Goal: Task Accomplishment & Management: Manage account settings

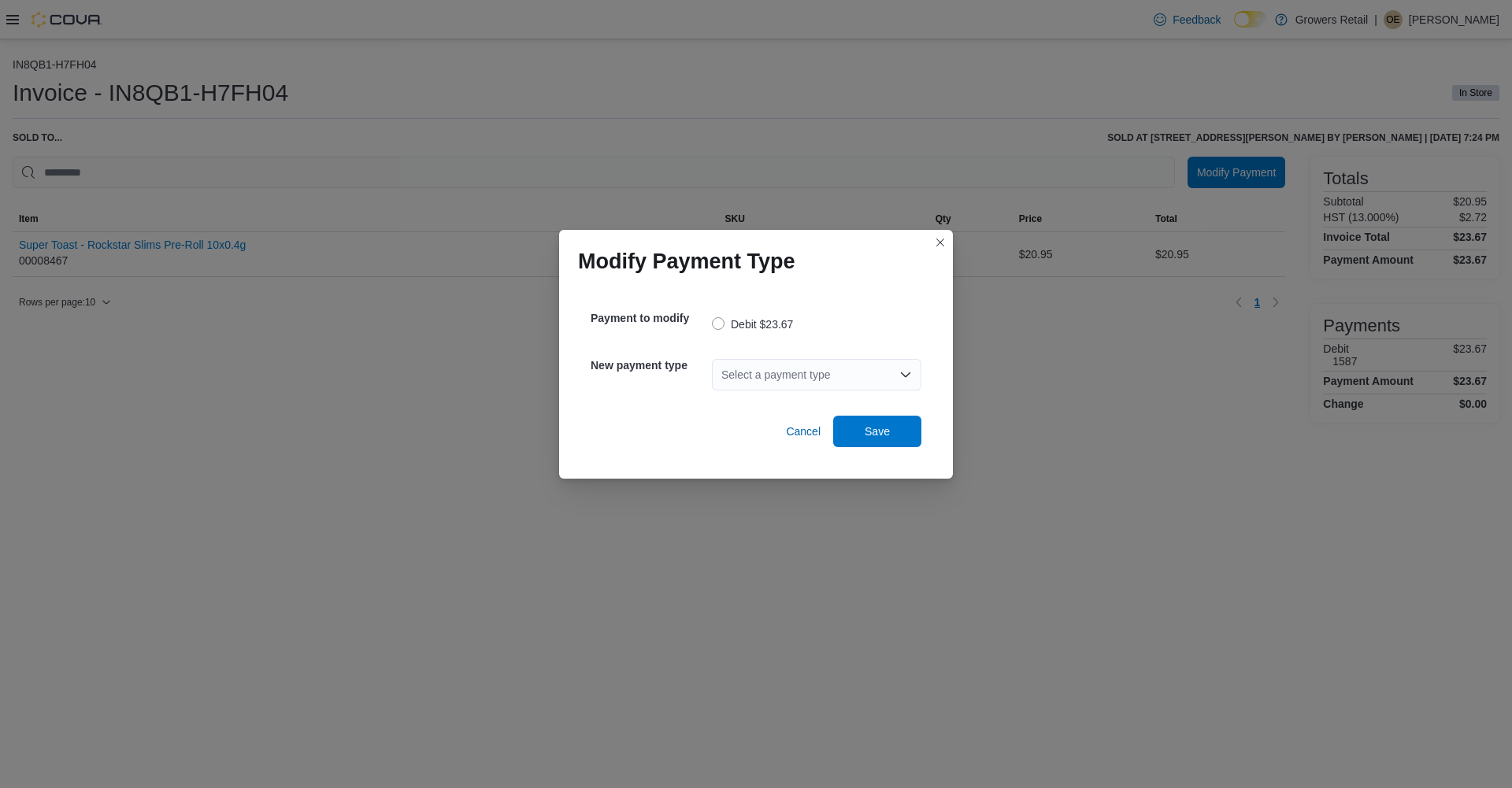
drag, startPoint x: 873, startPoint y: 372, endPoint x: 860, endPoint y: 374, distance: 13.2
click at [873, 371] on div "Select a payment type" at bounding box center [816, 375] width 210 height 31
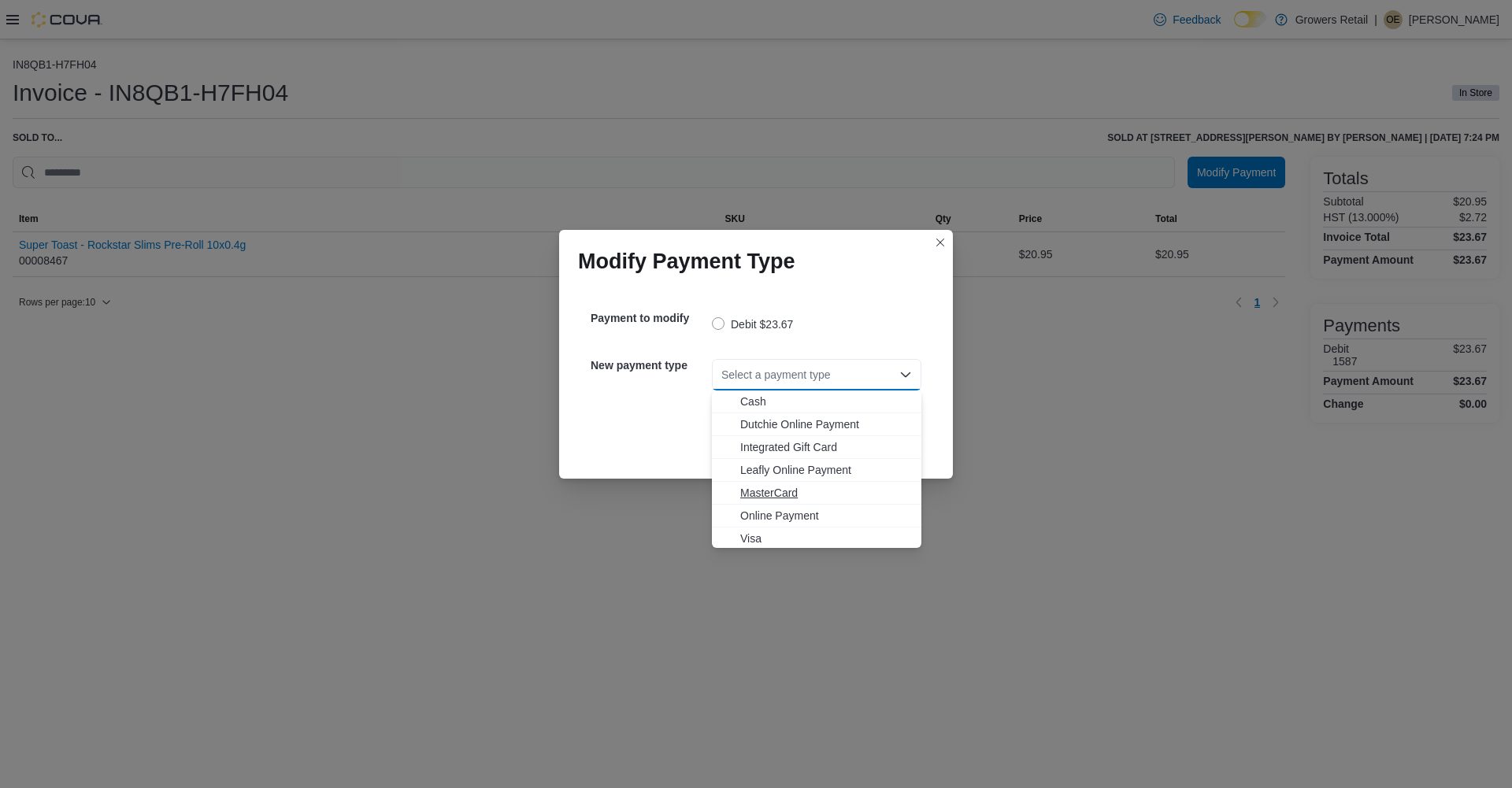
click at [792, 492] on span "MasterCard" at bounding box center [826, 493] width 172 height 16
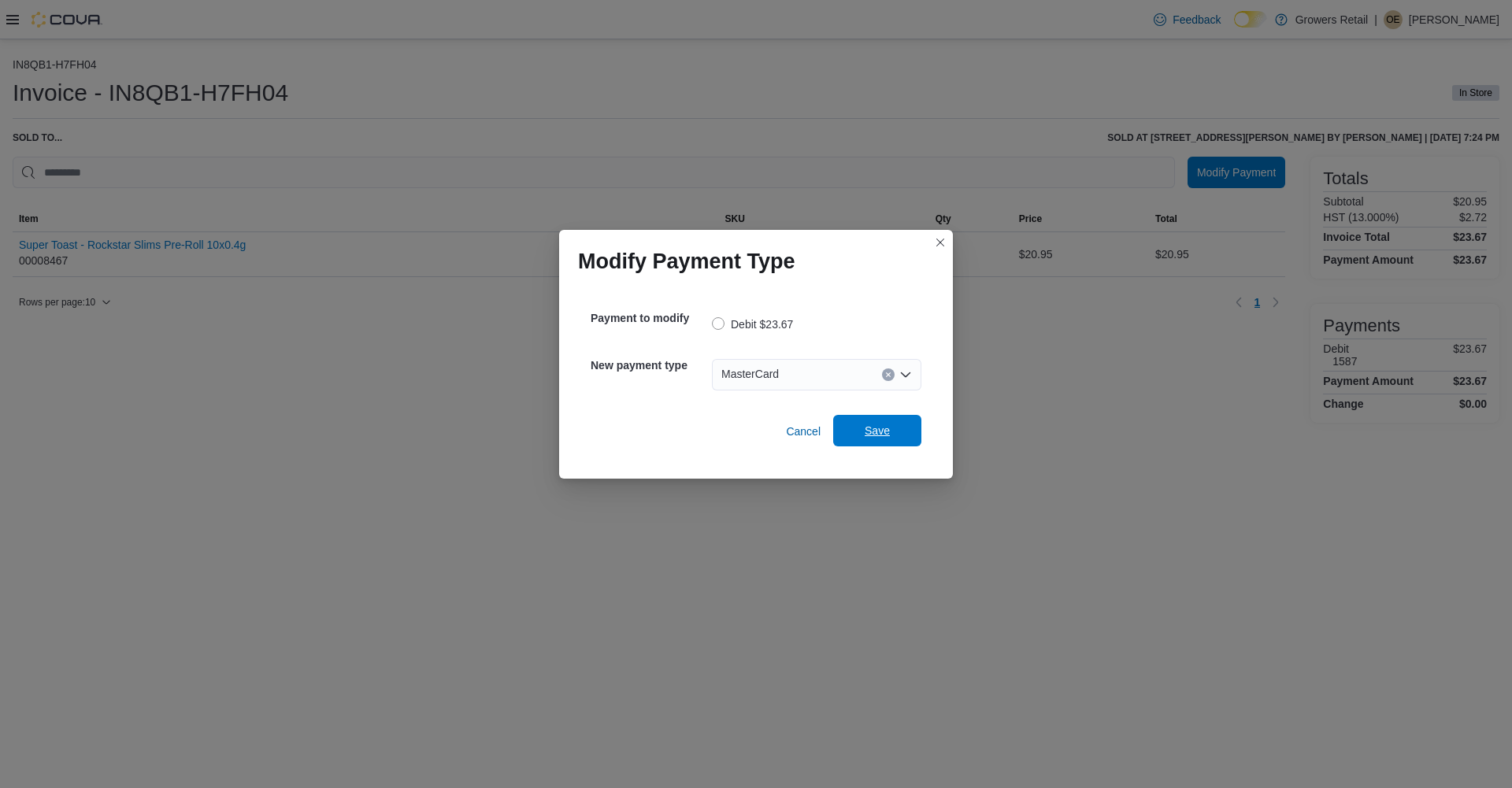
click at [892, 429] on span "Save" at bounding box center [877, 431] width 69 height 31
click at [786, 365] on div "Select a payment type" at bounding box center [816, 375] width 210 height 31
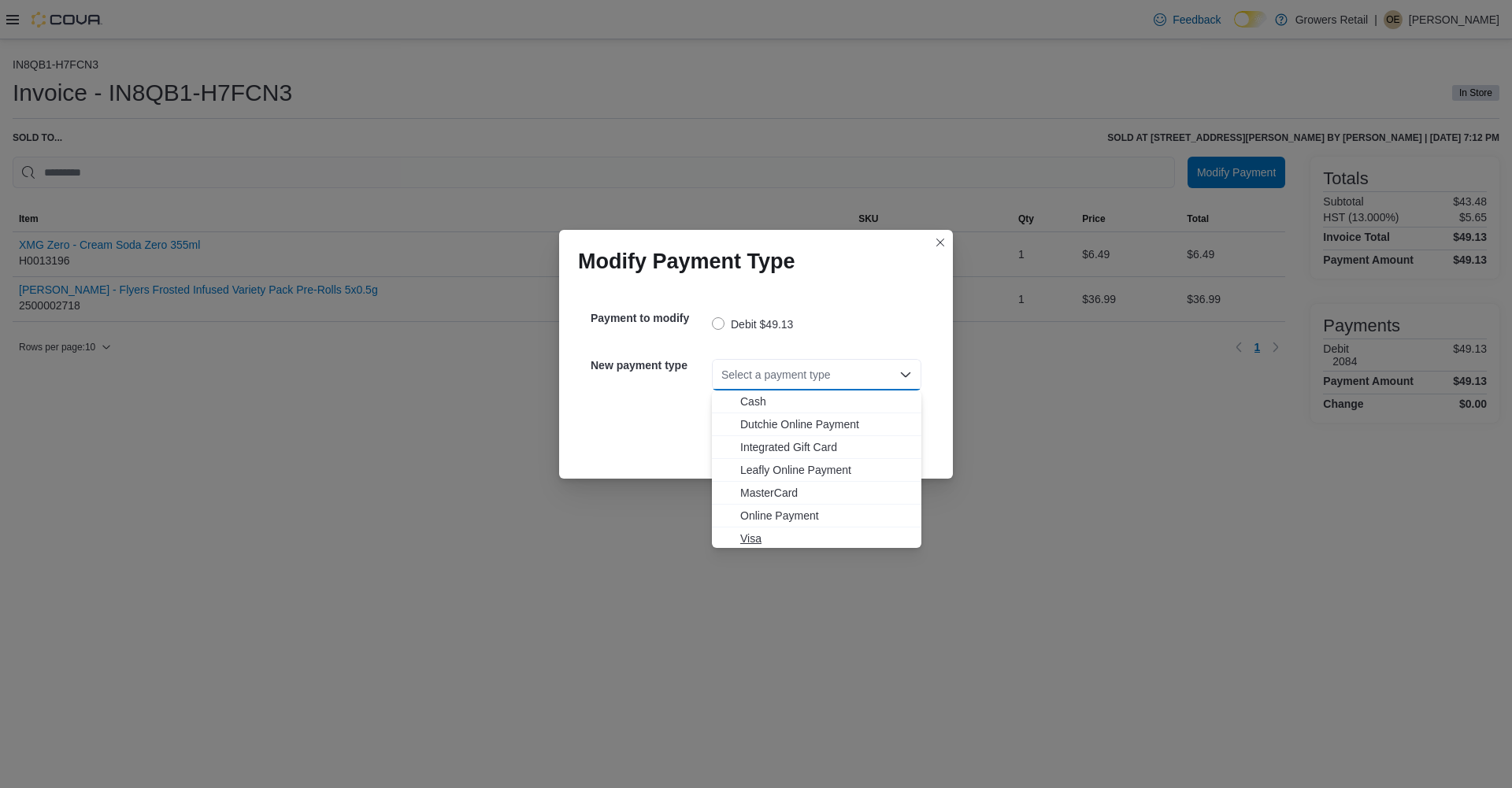
click at [751, 540] on span "Visa" at bounding box center [826, 539] width 172 height 16
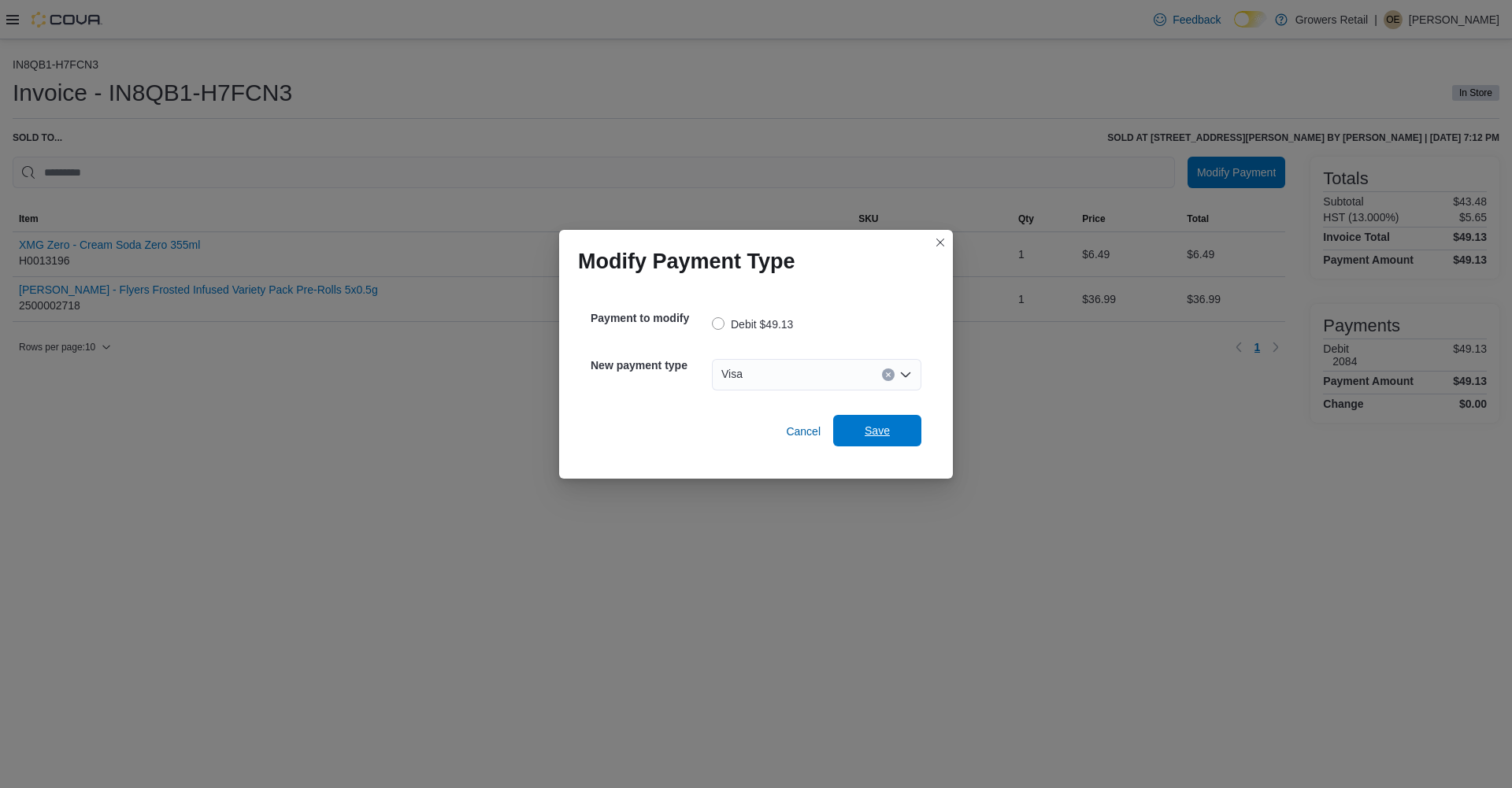
click at [877, 440] on span "Save" at bounding box center [877, 431] width 69 height 31
click at [809, 374] on div "Select a payment type" at bounding box center [816, 375] width 210 height 31
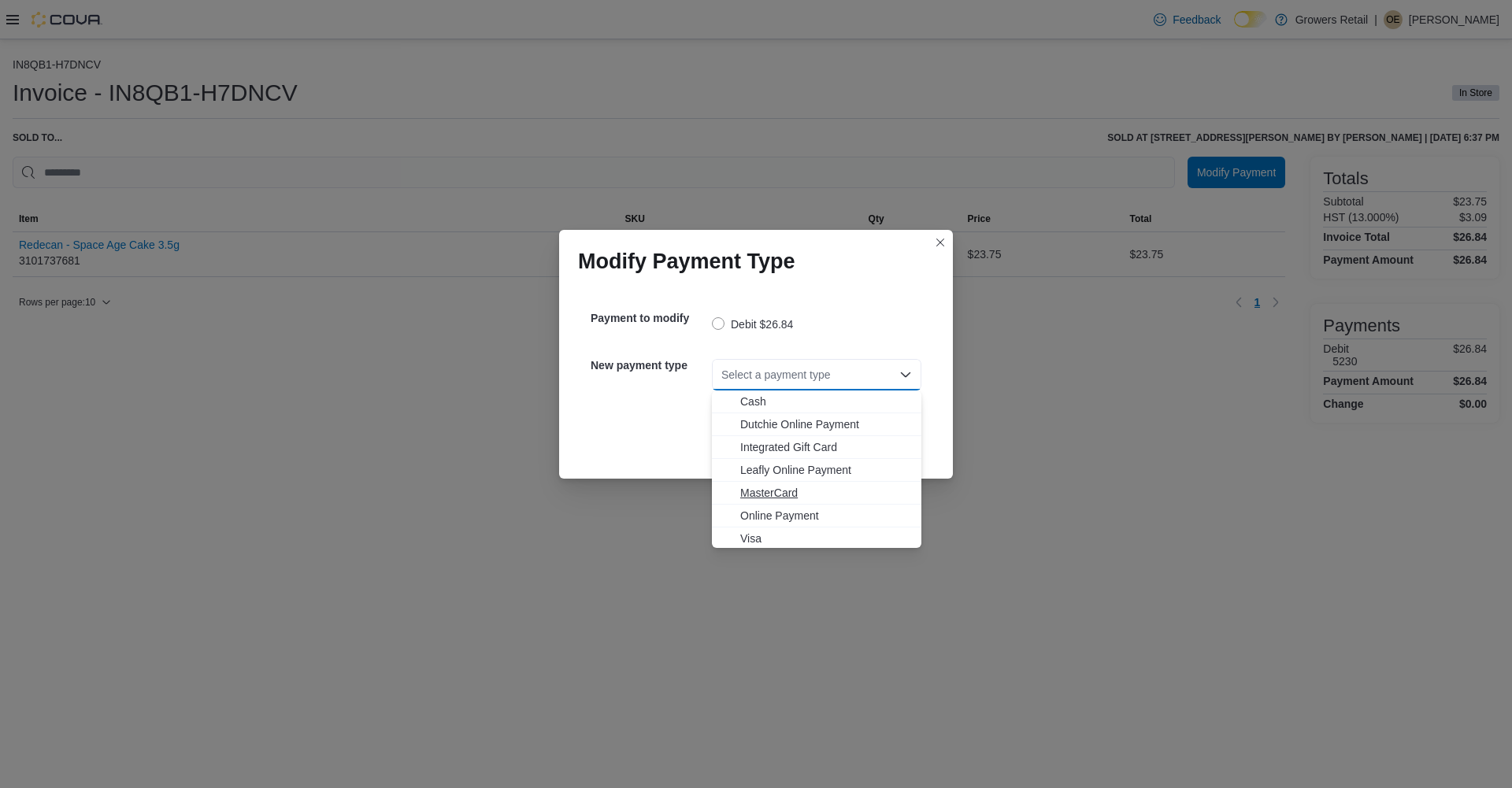
click at [768, 496] on span "MasterCard" at bounding box center [826, 493] width 172 height 16
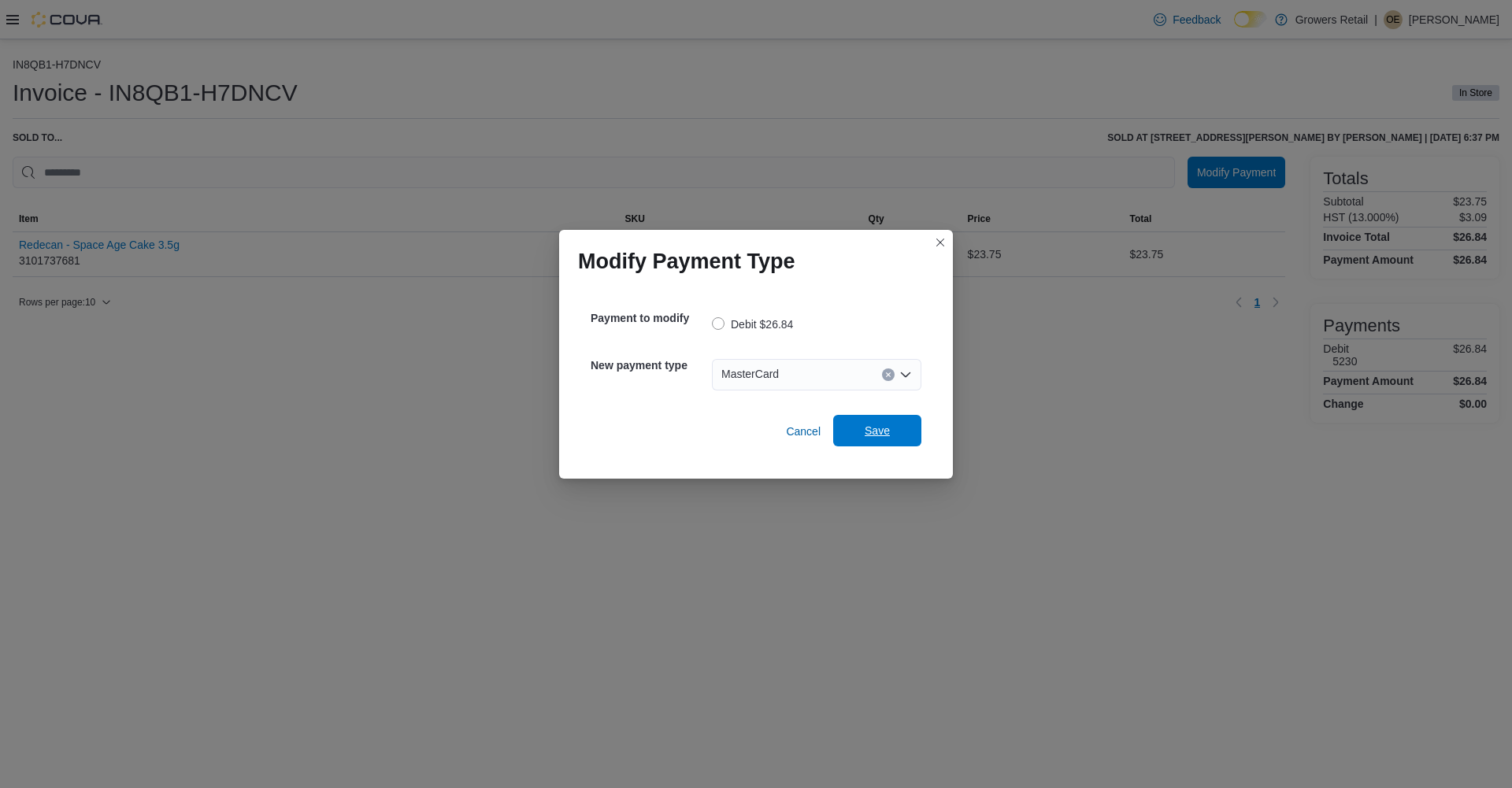
click at [861, 429] on span "Save" at bounding box center [877, 431] width 69 height 31
click at [768, 388] on div "Select a payment type" at bounding box center [816, 375] width 210 height 31
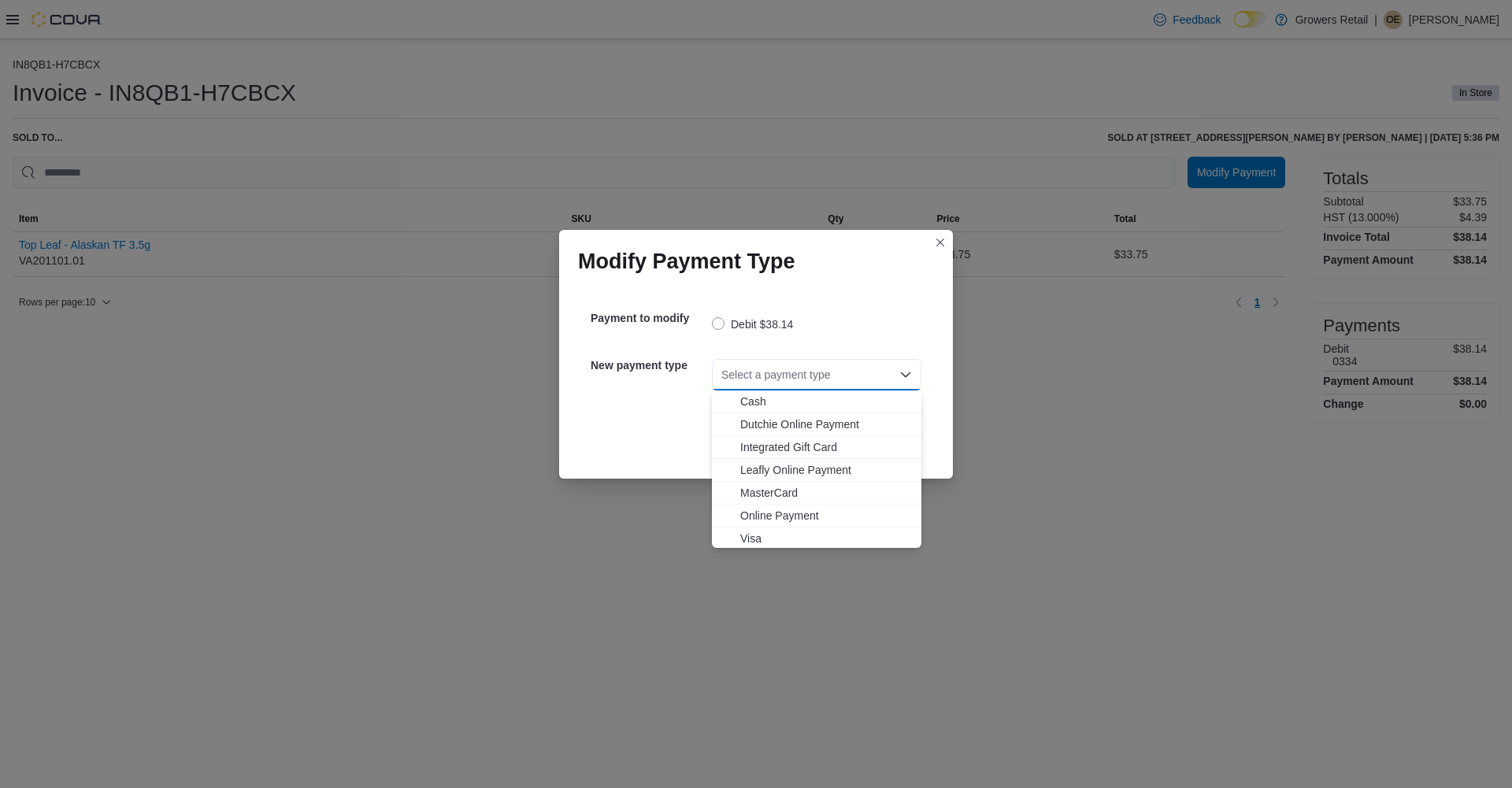
click at [772, 373] on div "Select a payment type Combo box. Selected. Combo box input. Select a payment ty…" at bounding box center [816, 375] width 210 height 31
click at [754, 494] on span "MasterCard" at bounding box center [826, 493] width 172 height 16
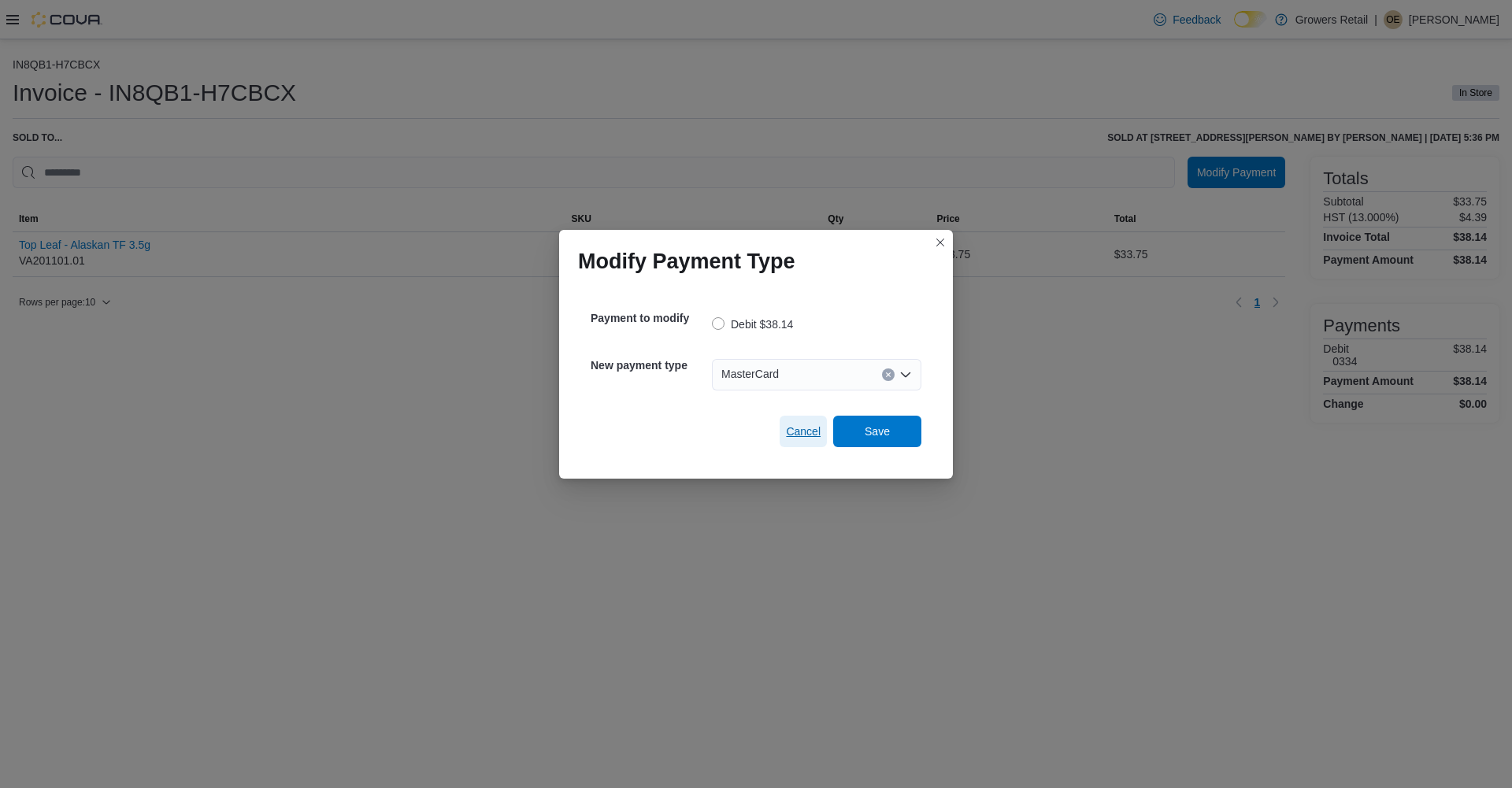
click at [802, 432] on span "Cancel" at bounding box center [803, 432] width 34 height 16
click at [777, 376] on div "Select a payment type" at bounding box center [816, 375] width 210 height 31
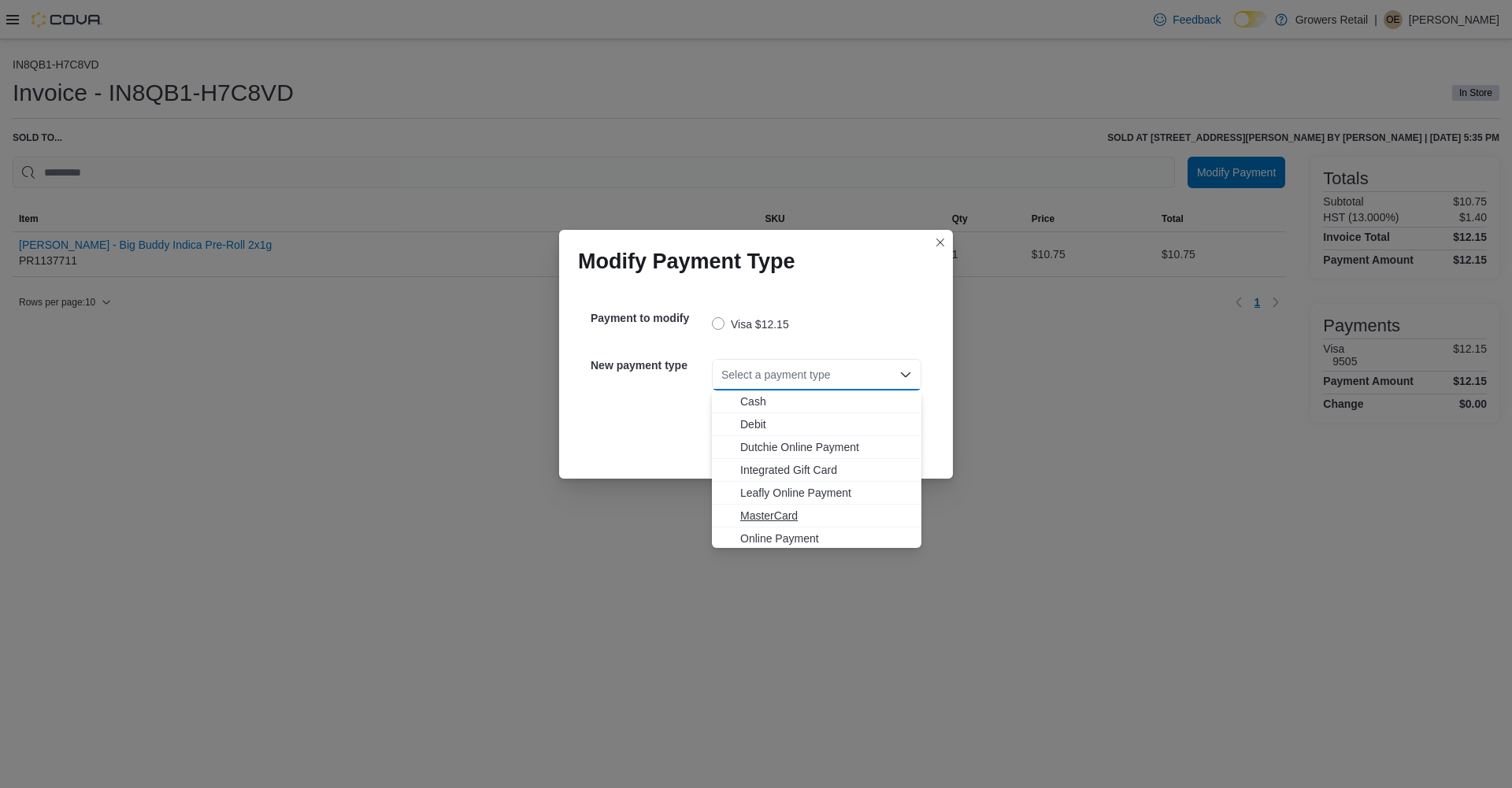
click at [750, 512] on span "MasterCard" at bounding box center [826, 515] width 172 height 16
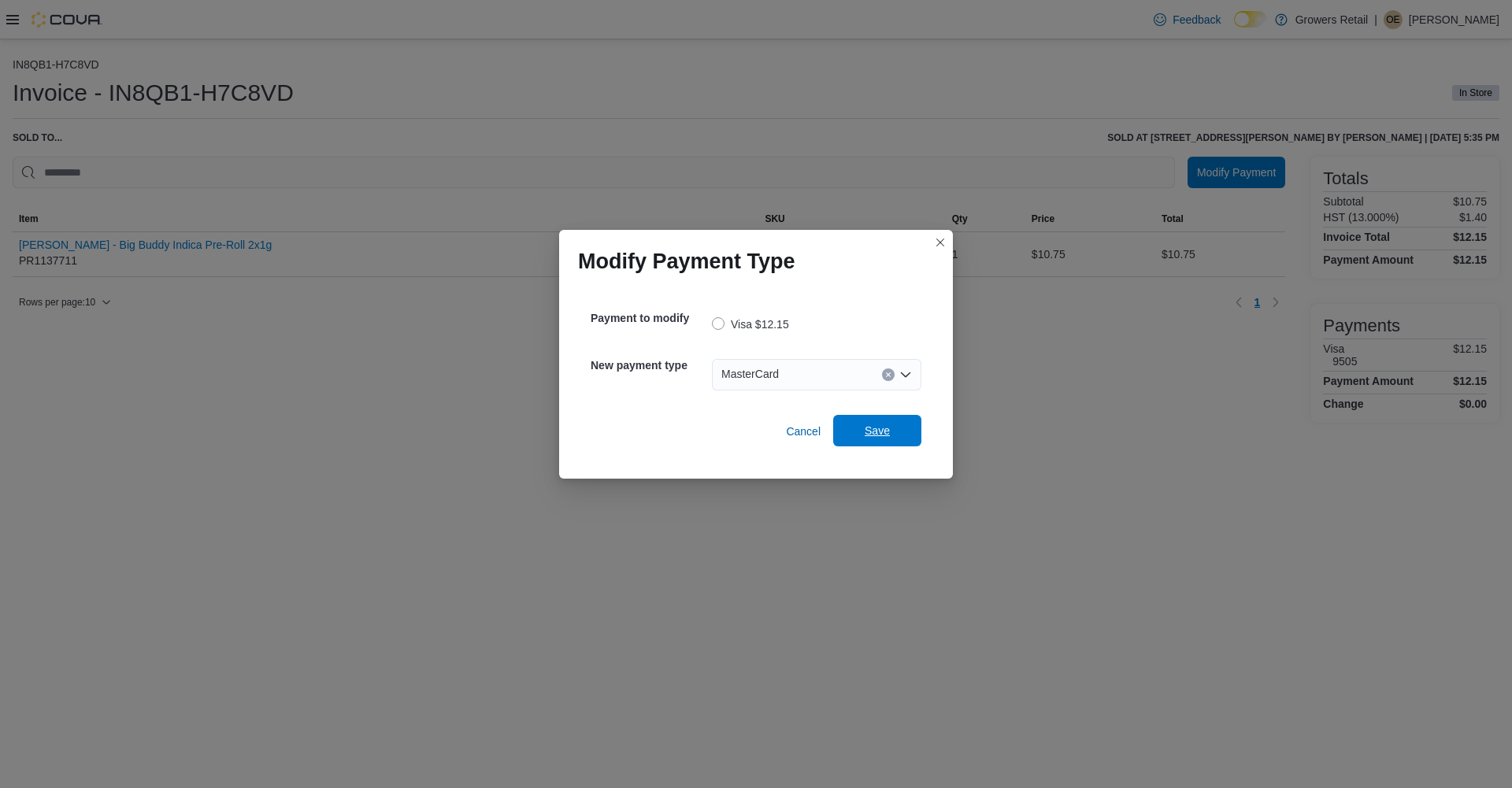
click at [889, 429] on span "Save" at bounding box center [877, 431] width 26 height 16
click at [795, 389] on div "Select a payment type" at bounding box center [816, 375] width 210 height 31
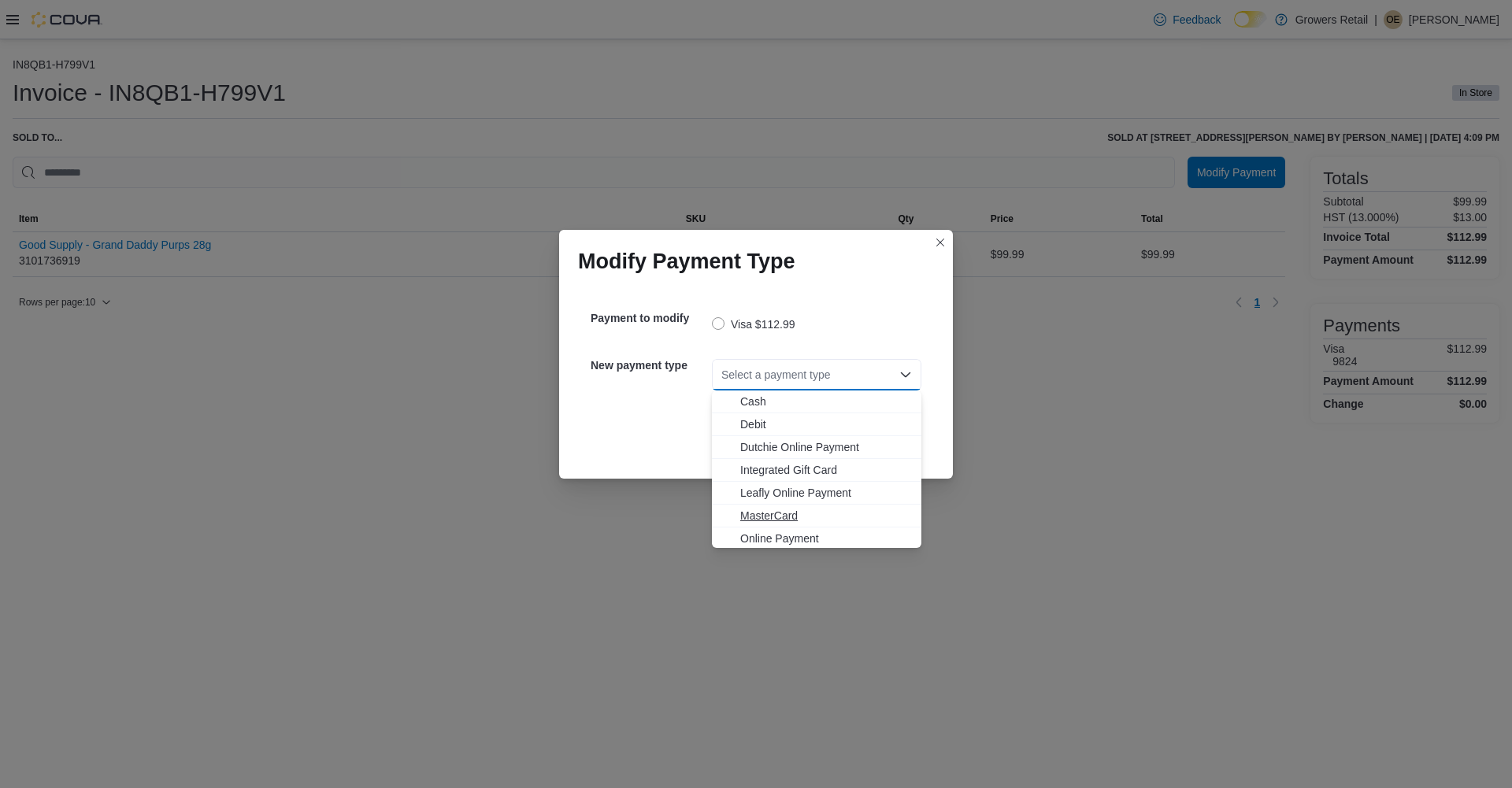
click at [768, 515] on span "MasterCard" at bounding box center [826, 515] width 172 height 16
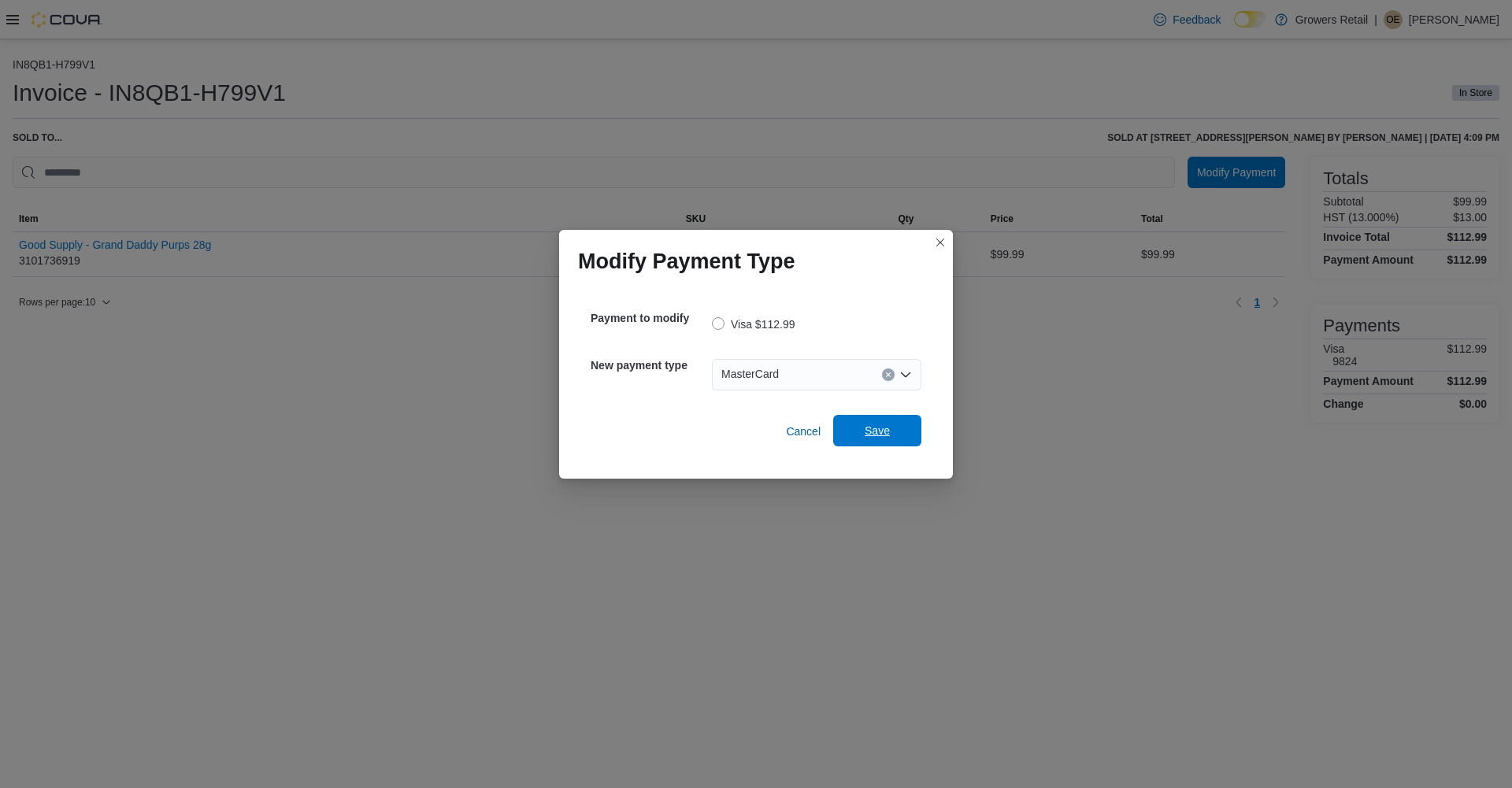
click at [893, 430] on span "Save" at bounding box center [877, 431] width 69 height 31
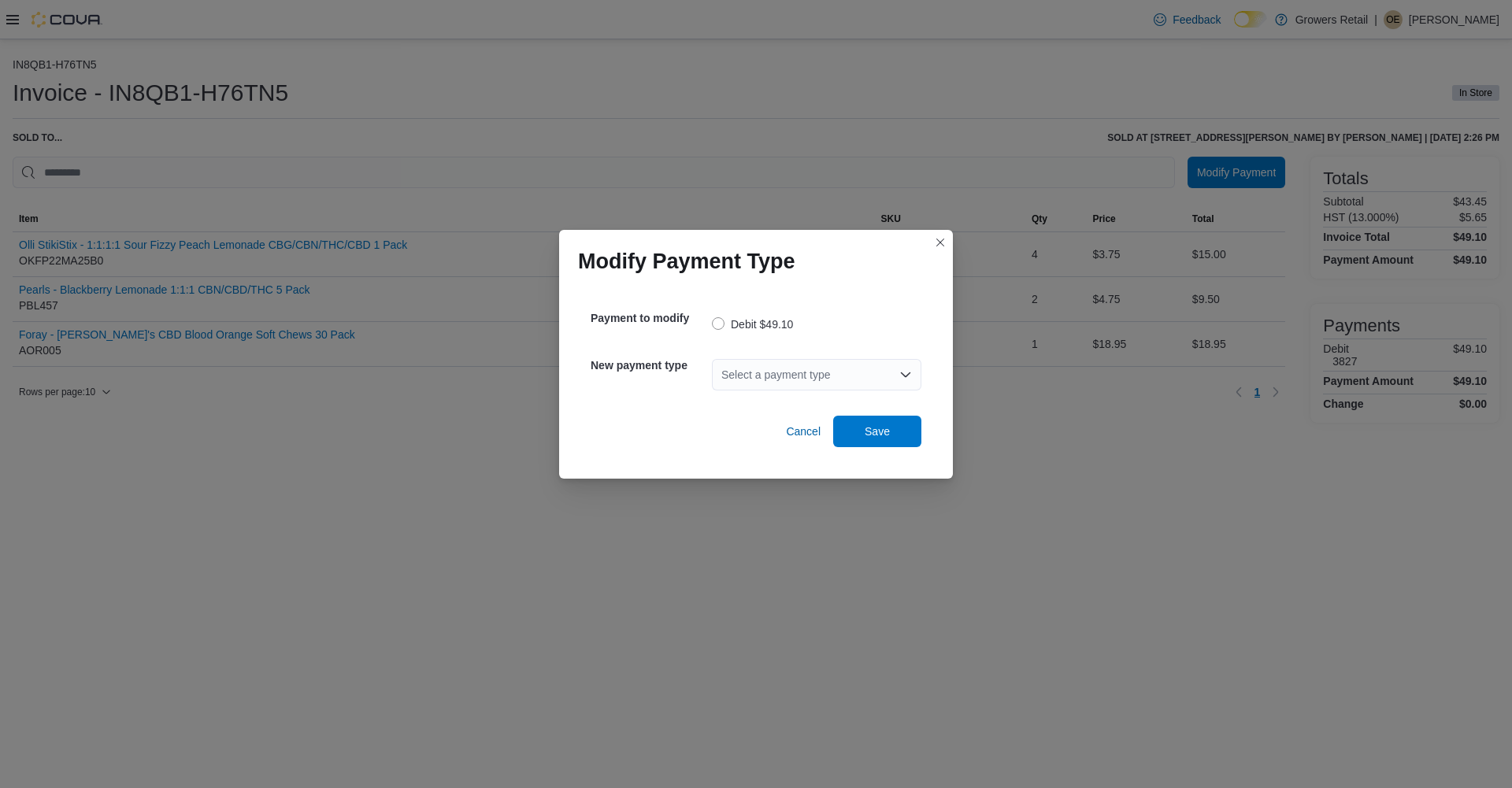
click at [855, 373] on div "Select a payment type" at bounding box center [816, 375] width 210 height 31
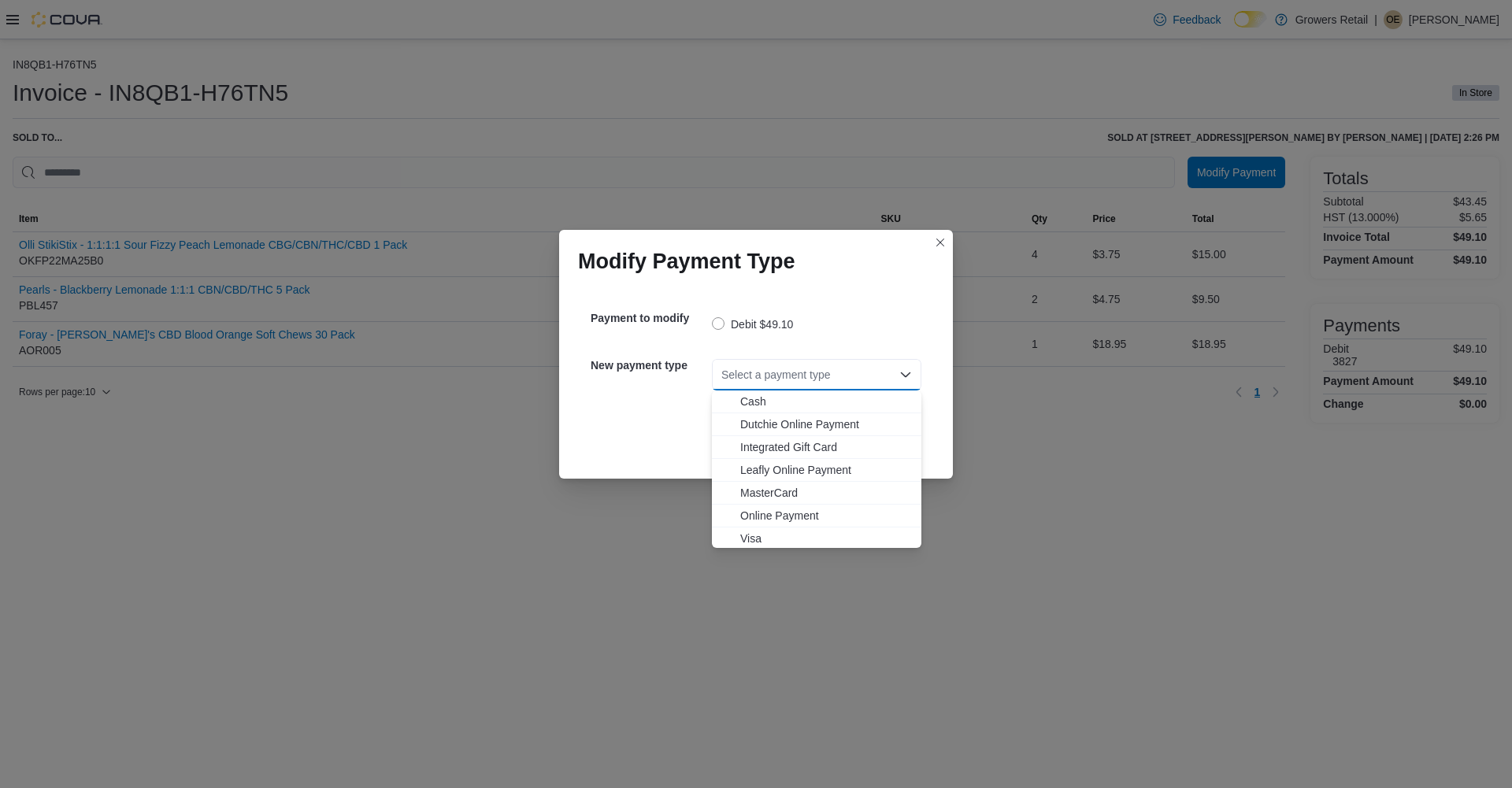
click at [782, 496] on span "MasterCard" at bounding box center [826, 493] width 172 height 16
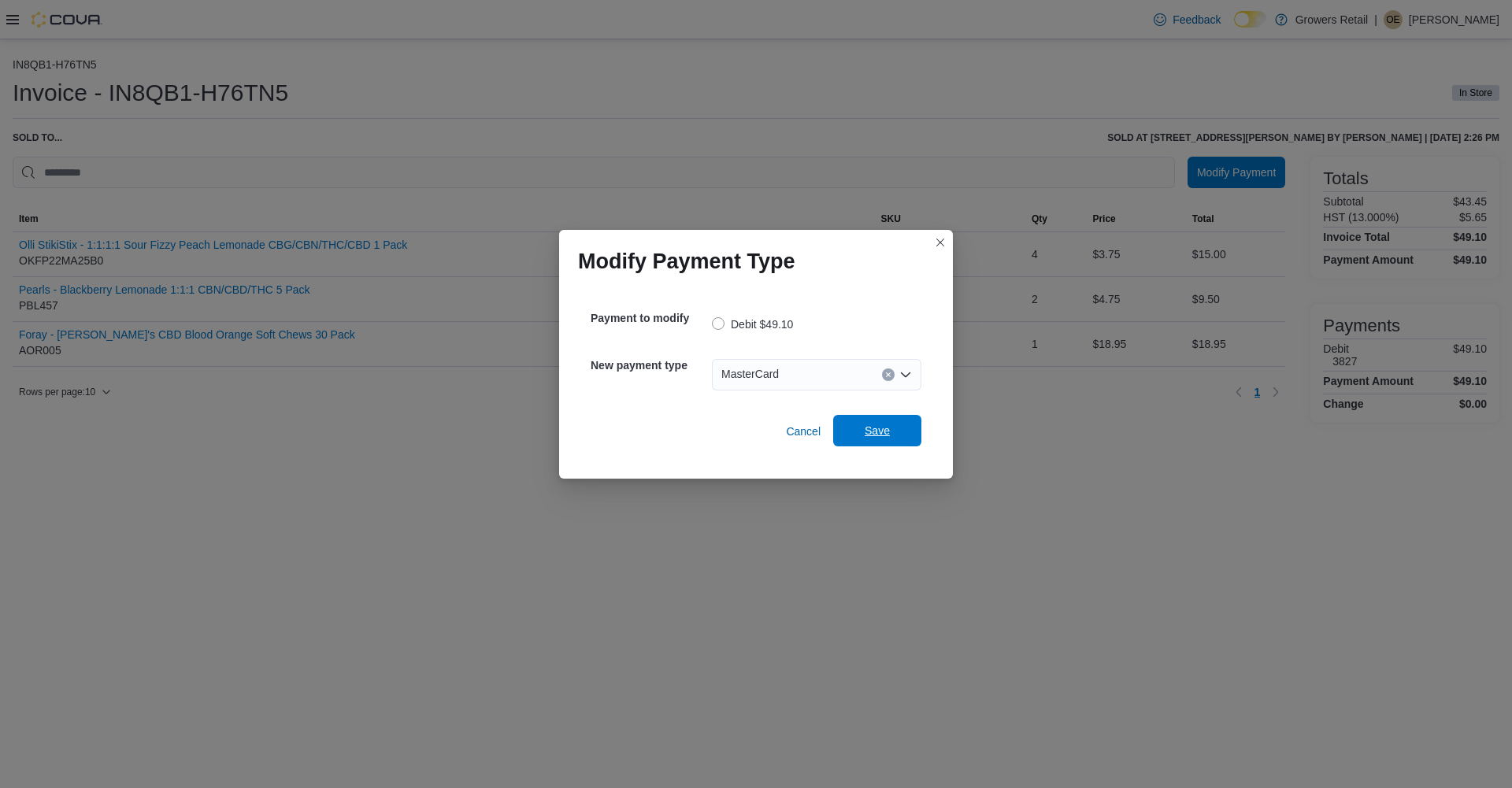
click at [856, 440] on span "Save" at bounding box center [877, 431] width 69 height 31
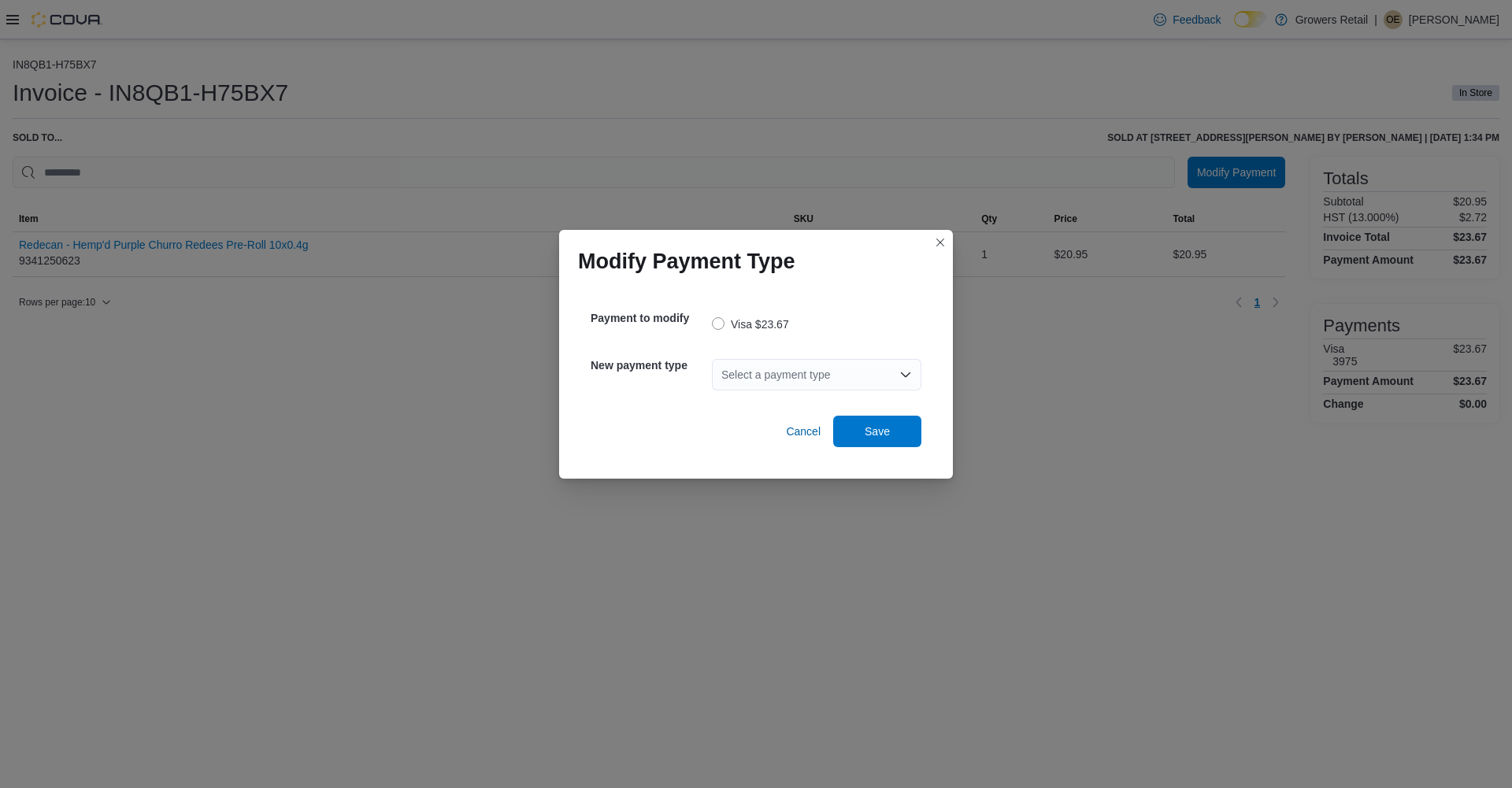
click at [788, 378] on div "Select a payment type" at bounding box center [816, 375] width 210 height 31
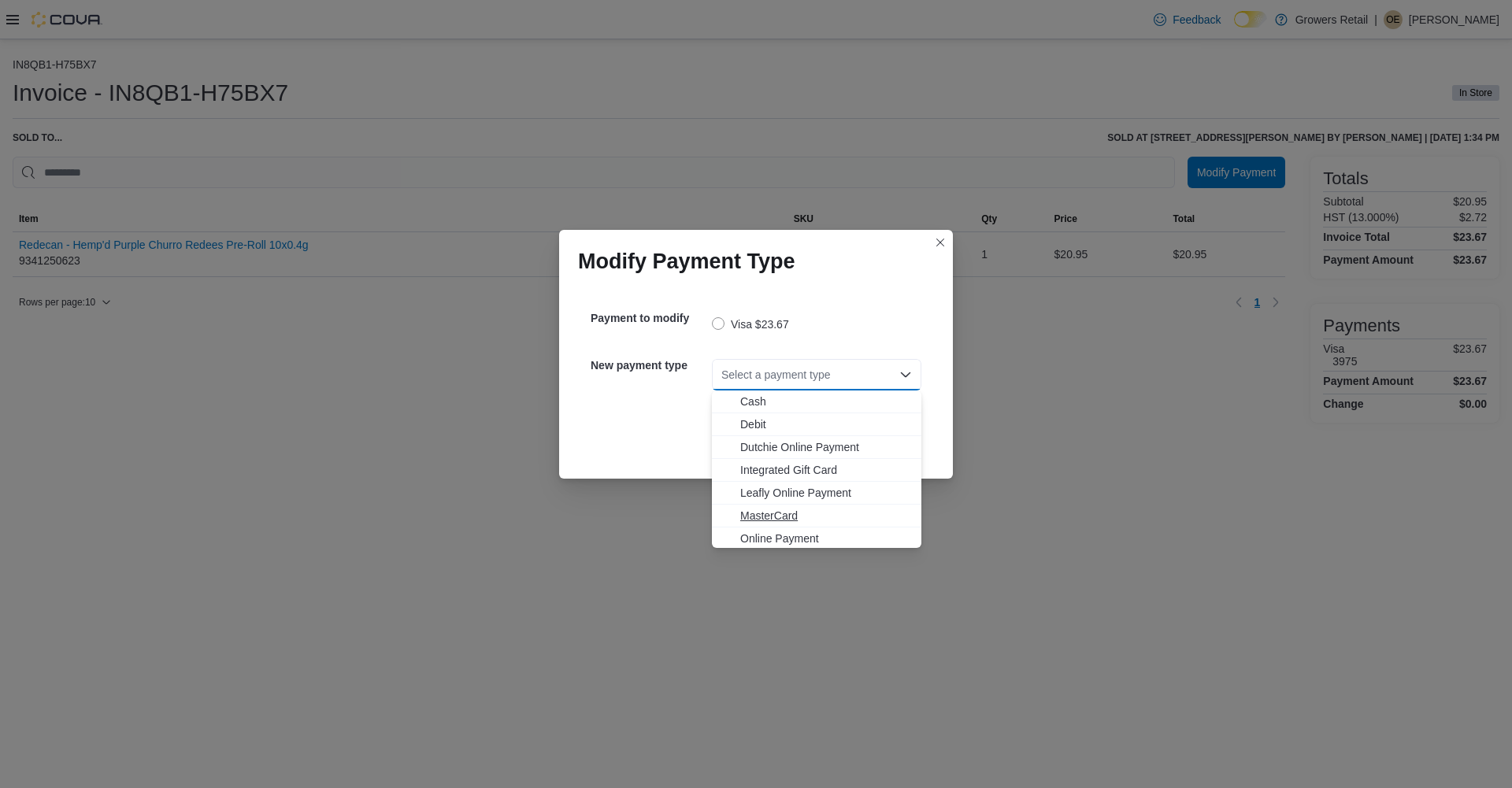
click at [774, 512] on span "MasterCard" at bounding box center [826, 515] width 172 height 16
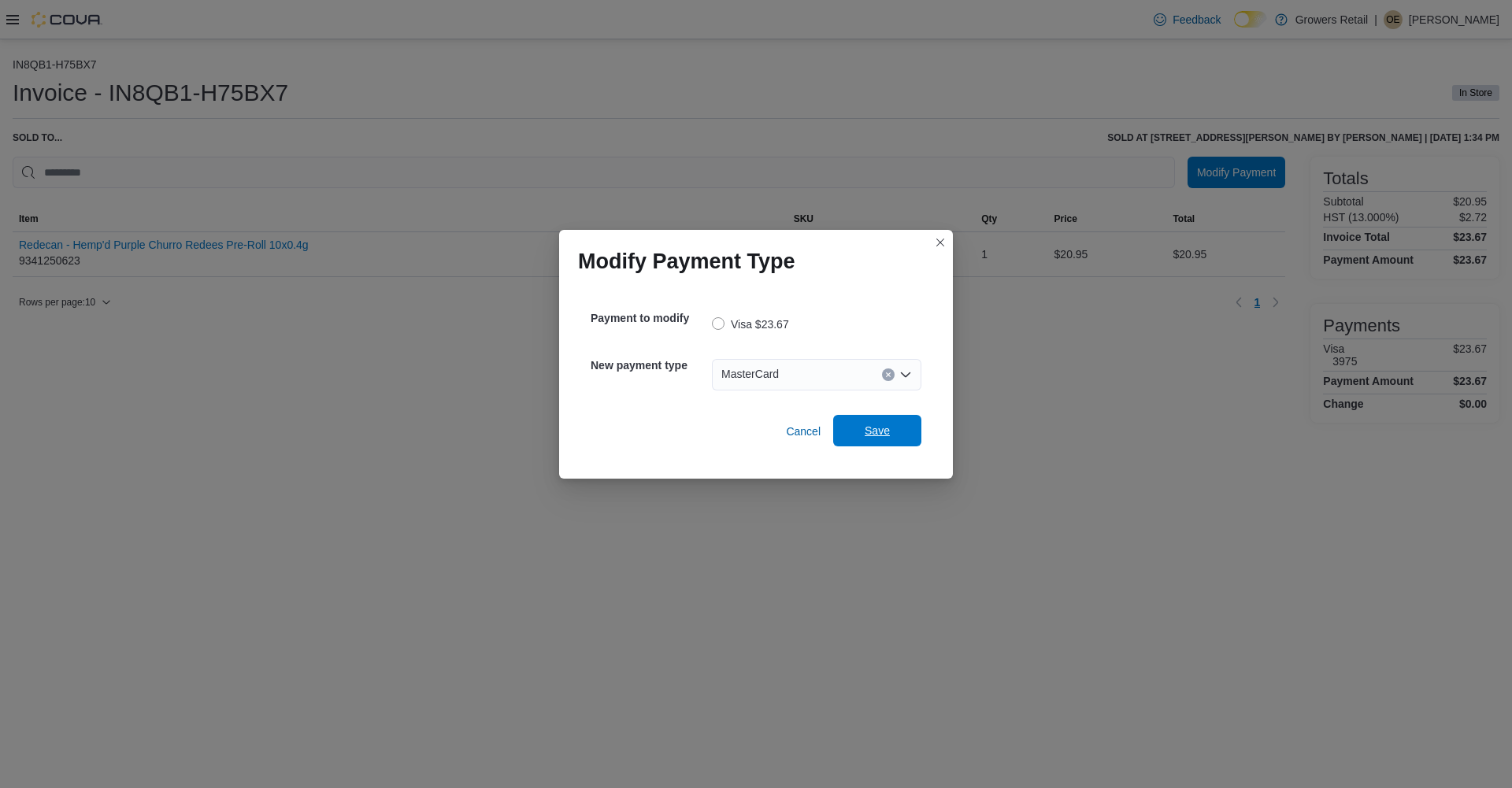
click at [875, 432] on span "Save" at bounding box center [877, 431] width 26 height 16
click at [771, 373] on div "Select a payment type" at bounding box center [816, 375] width 210 height 31
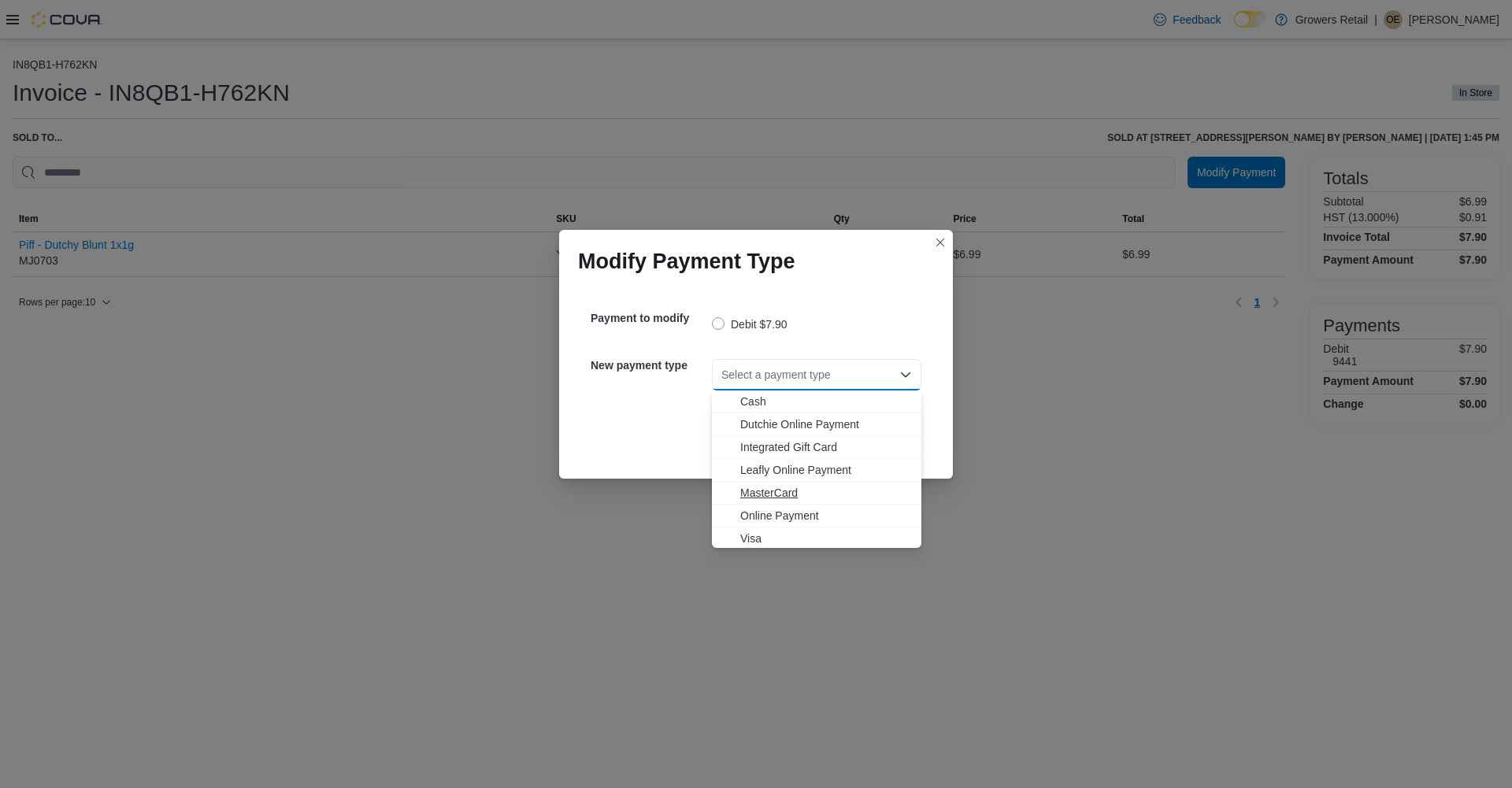
click at [755, 492] on span "MasterCard" at bounding box center [826, 493] width 172 height 16
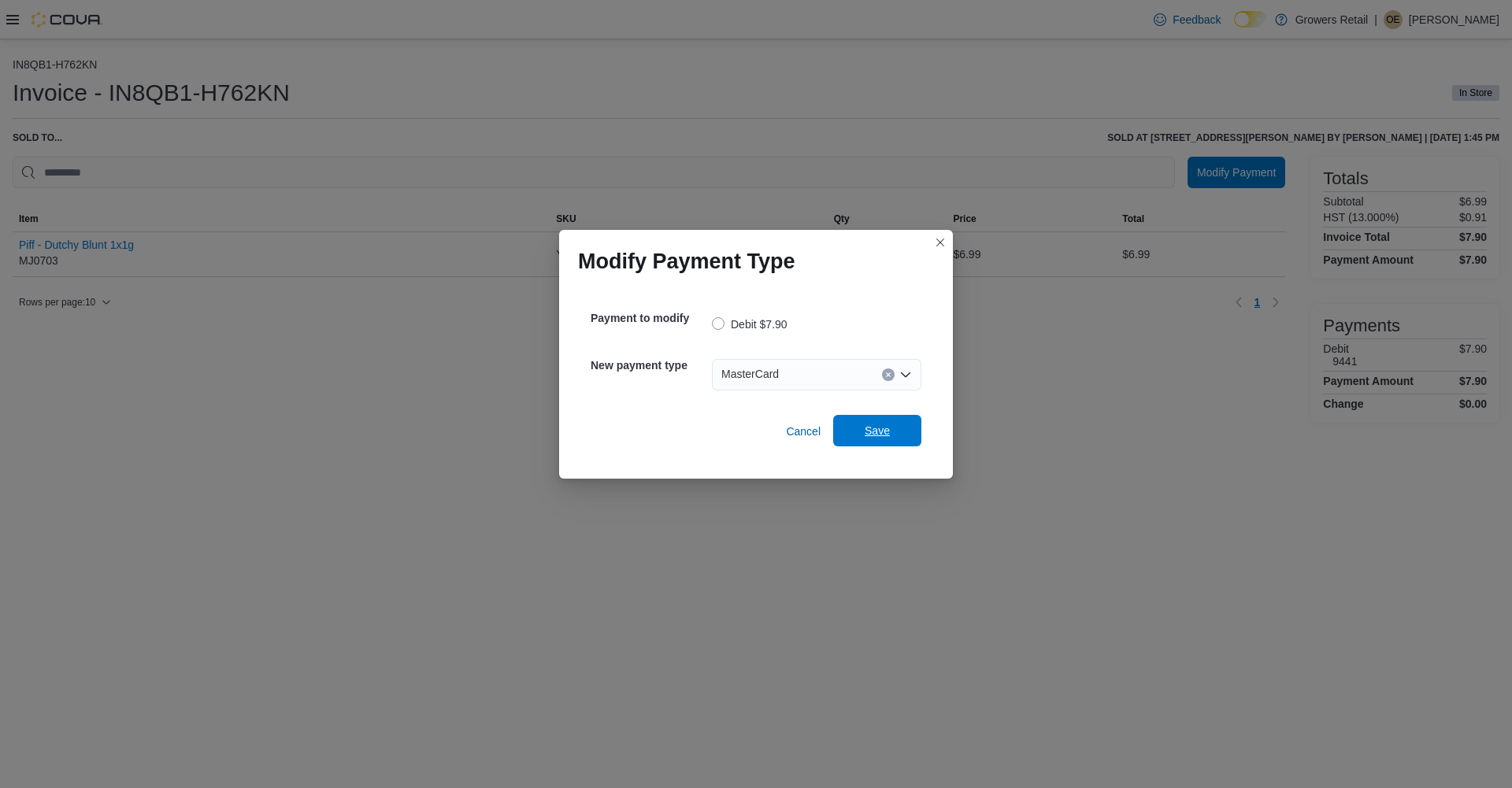
click at [873, 432] on span "Save" at bounding box center [877, 431] width 26 height 16
click at [741, 366] on div "Select a payment type" at bounding box center [816, 375] width 210 height 31
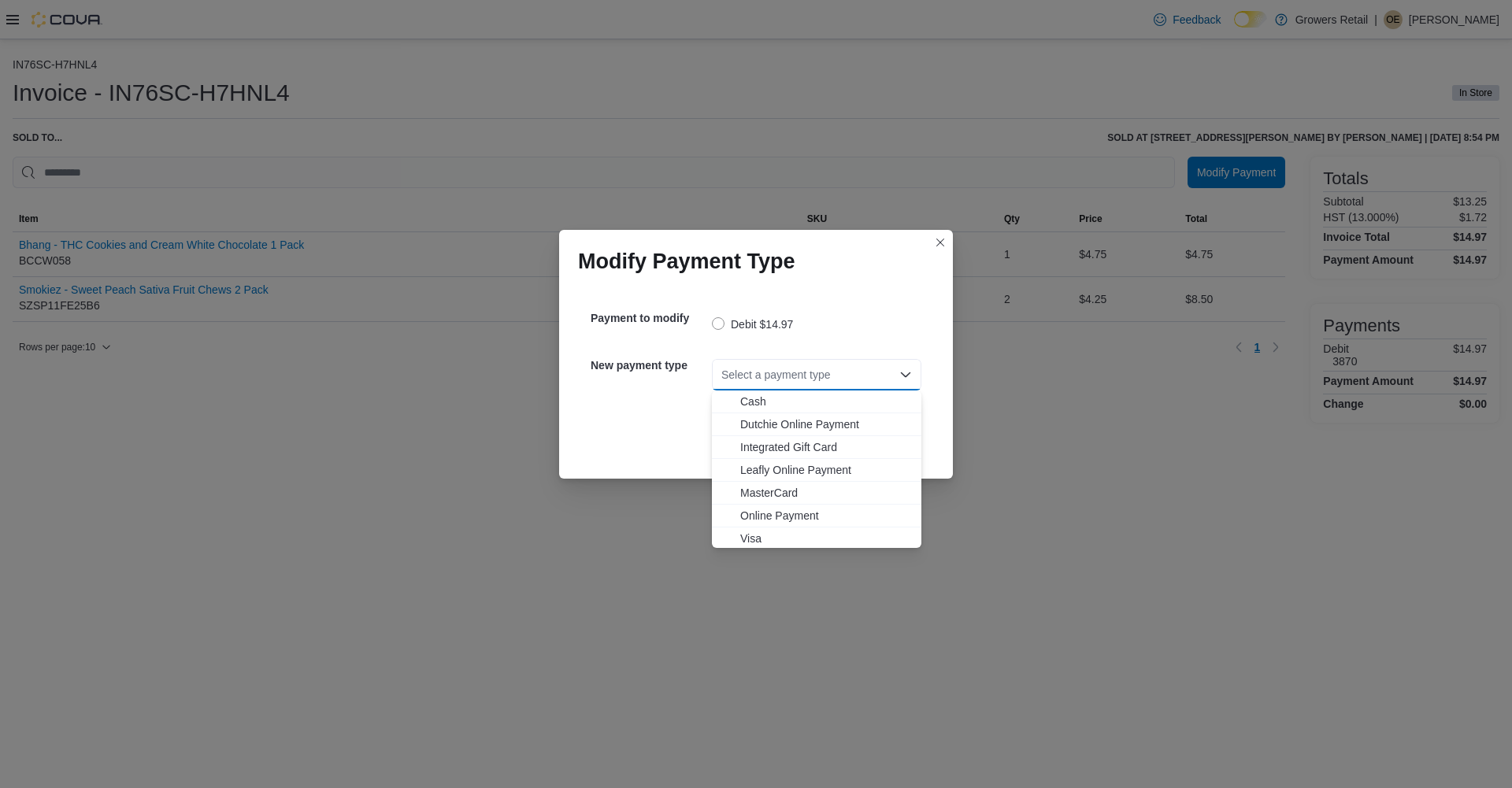
drag, startPoint x: 749, startPoint y: 537, endPoint x: 788, endPoint y: 496, distance: 56.6
click at [748, 536] on span "Visa" at bounding box center [826, 539] width 172 height 16
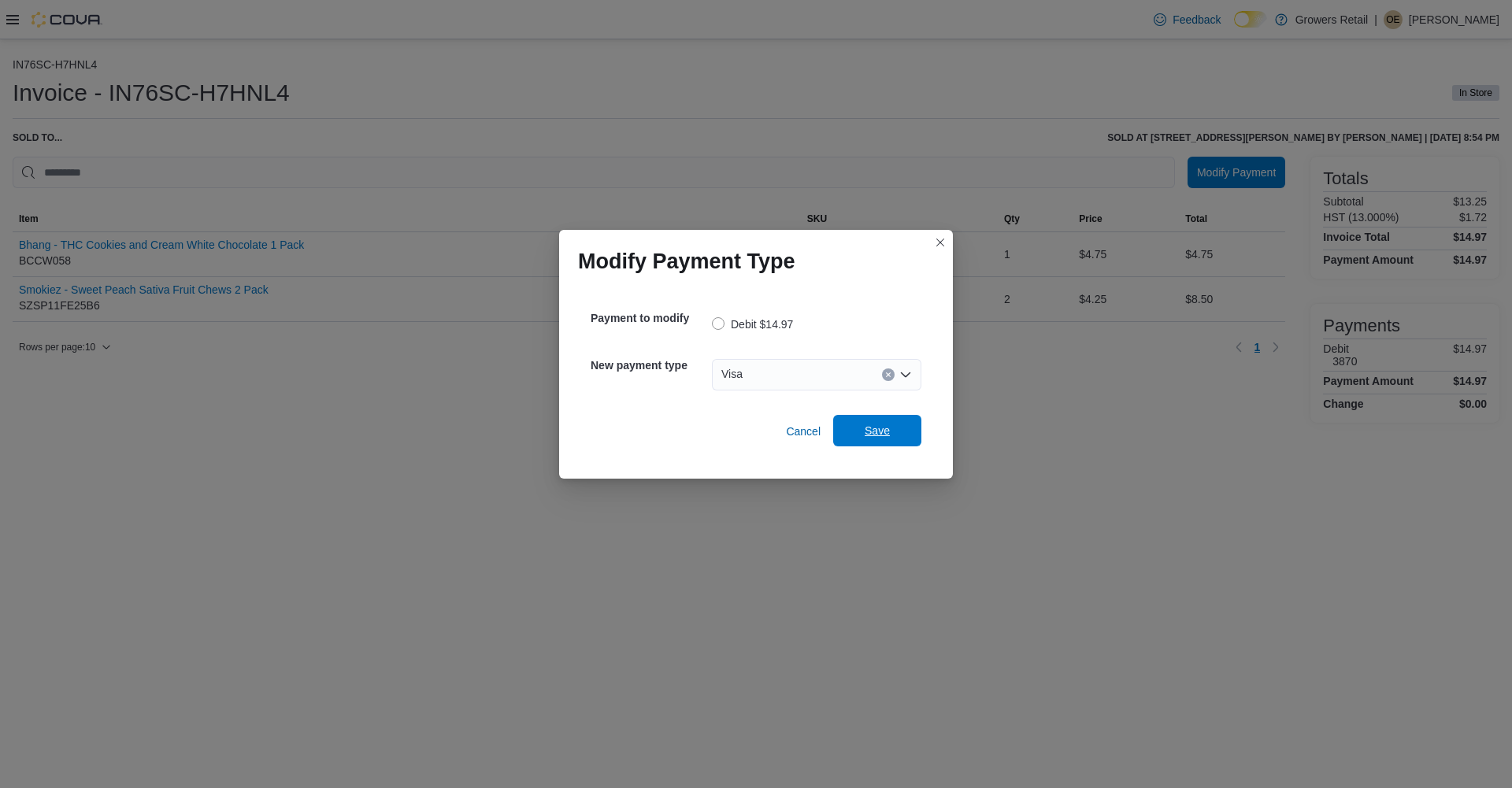
click at [872, 435] on span "Save" at bounding box center [877, 431] width 26 height 16
click at [767, 374] on div "Select a payment type" at bounding box center [816, 375] width 210 height 31
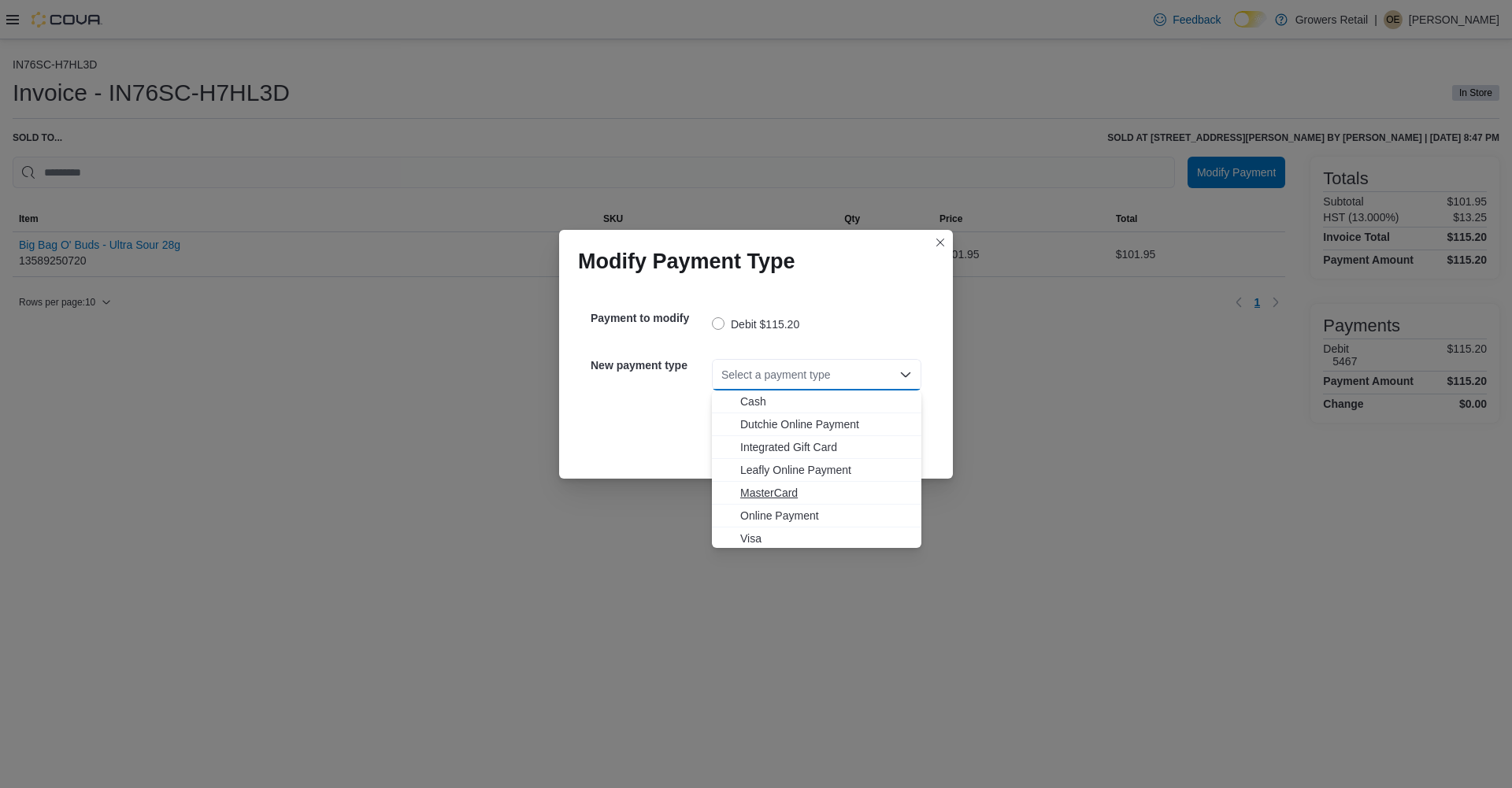
click at [763, 493] on span "MasterCard" at bounding box center [826, 493] width 172 height 16
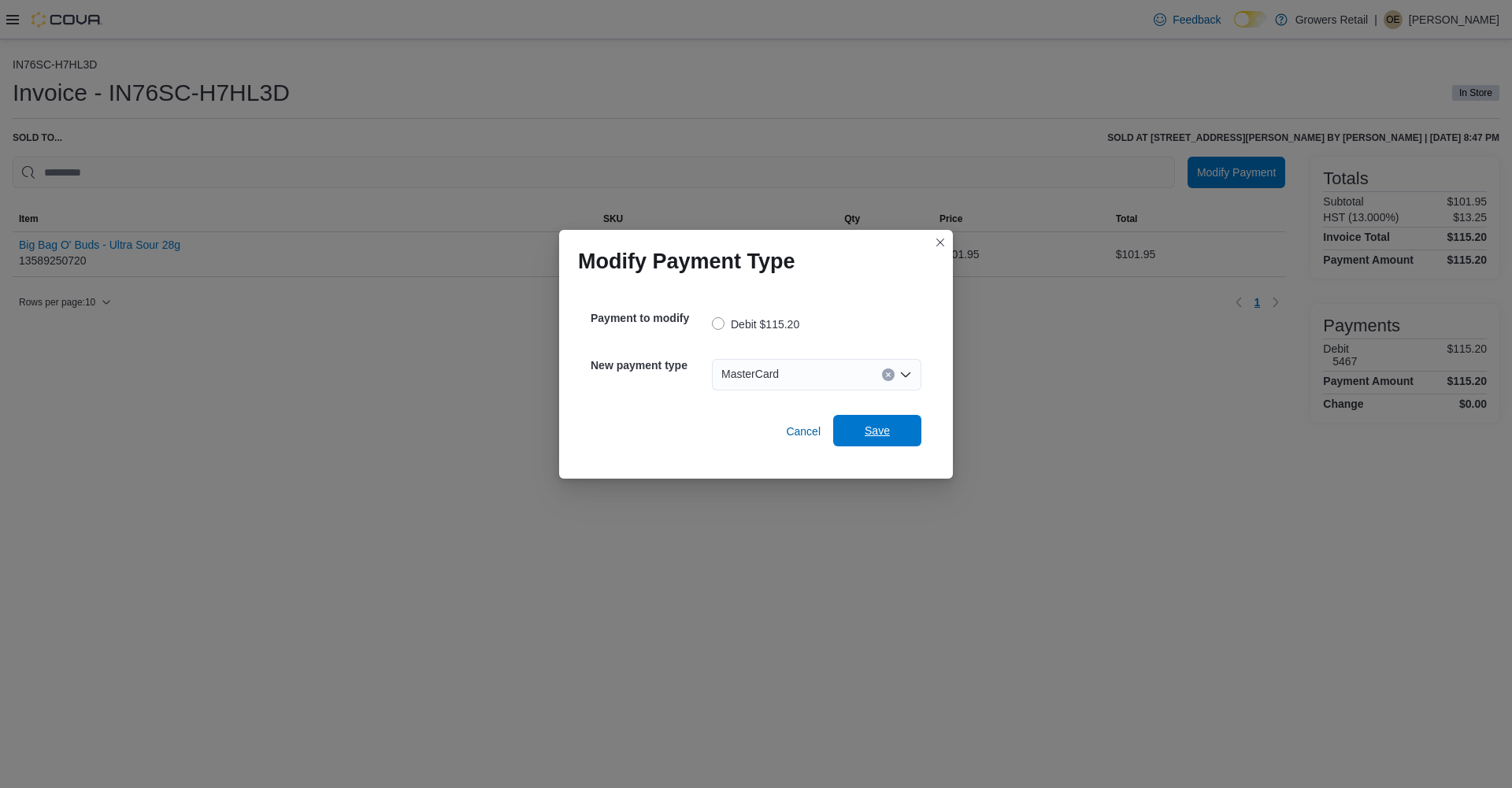
click at [904, 439] on span "Save" at bounding box center [877, 431] width 69 height 31
click at [756, 393] on div "Select a payment type" at bounding box center [816, 374] width 210 height 50
click at [765, 370] on div "Select a payment type" at bounding box center [816, 375] width 210 height 31
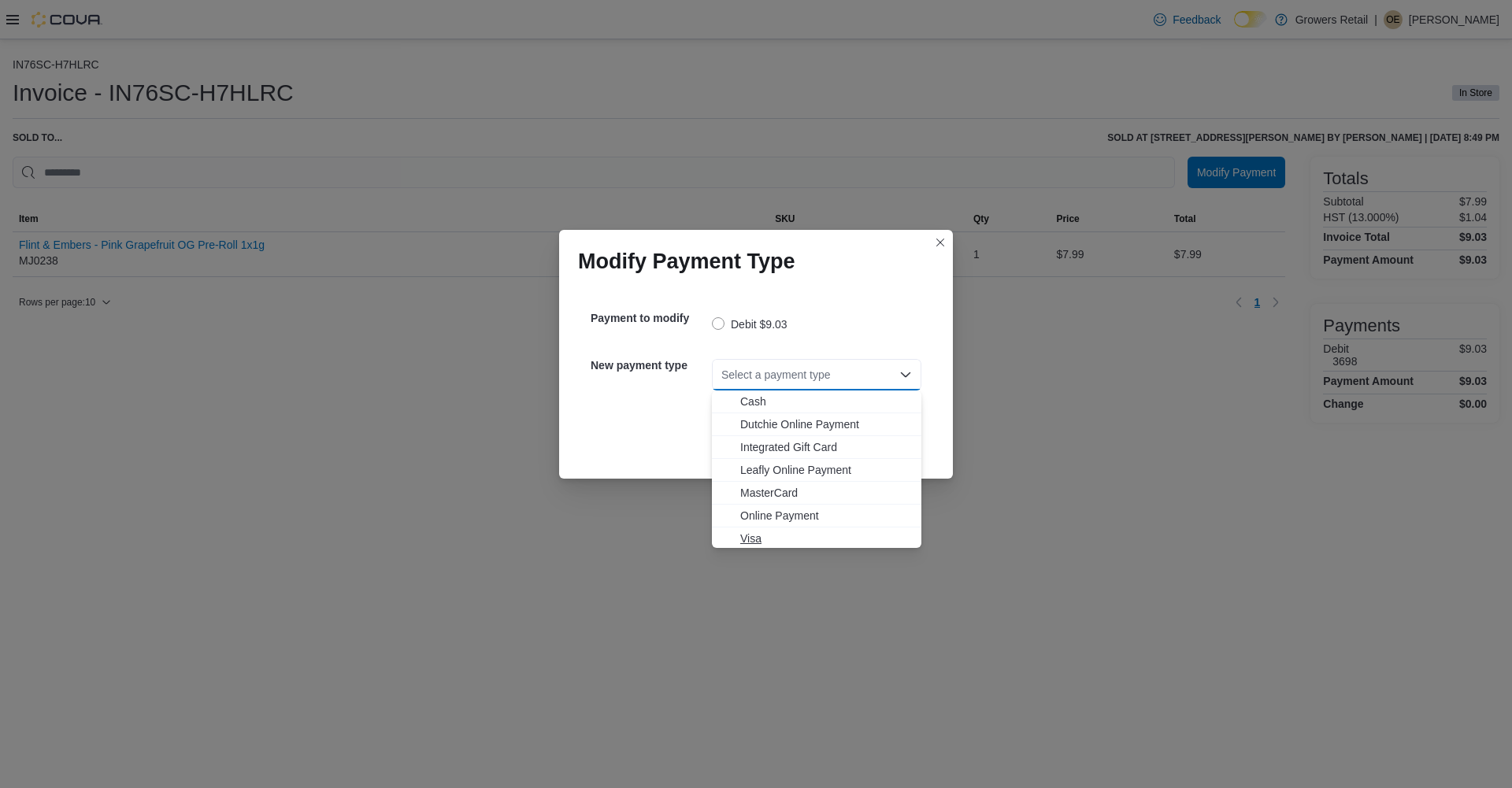
click at [753, 537] on span "Visa" at bounding box center [826, 539] width 172 height 16
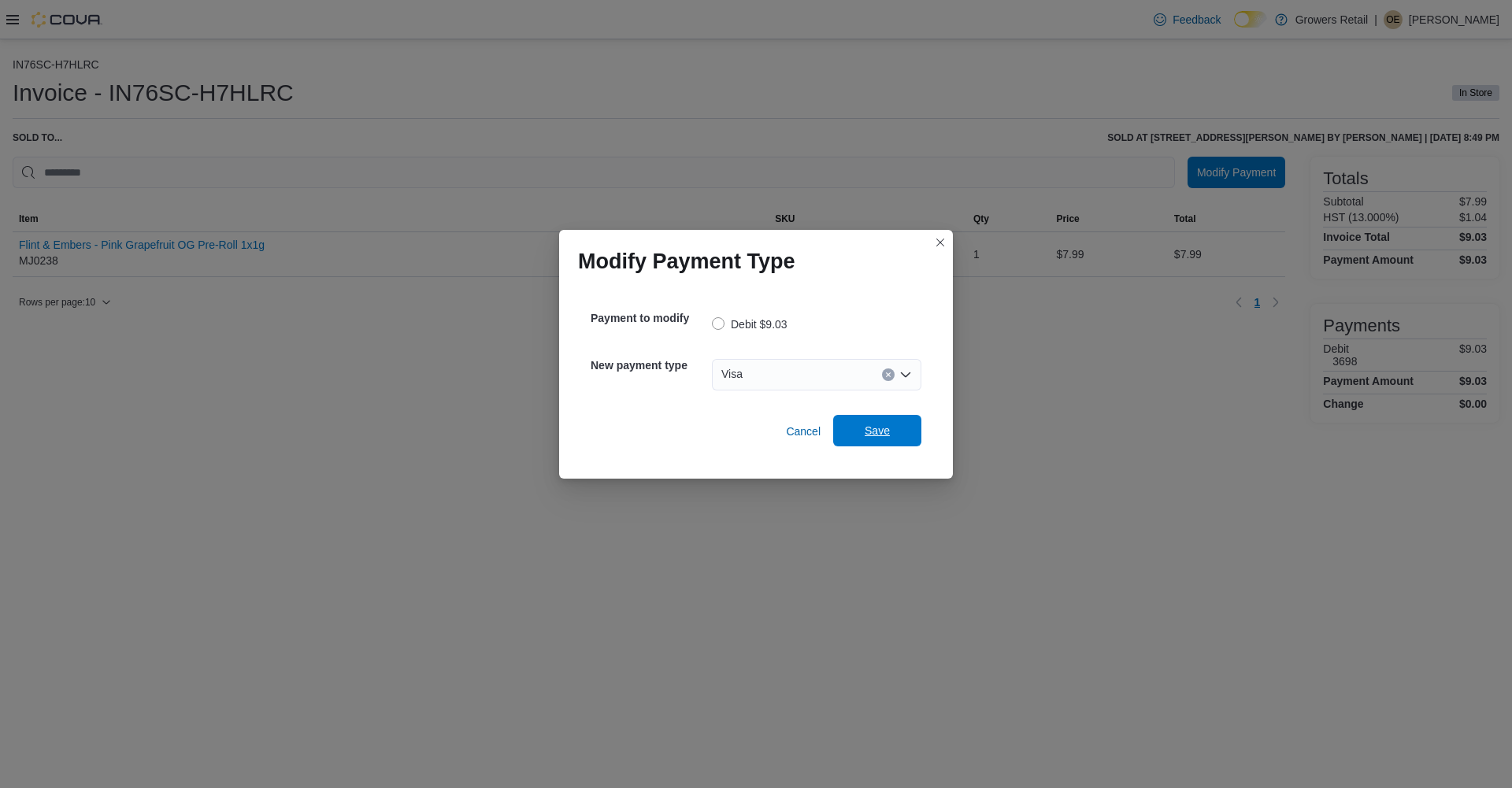
click at [865, 436] on span "Save" at bounding box center [877, 431] width 26 height 16
click at [788, 384] on div "Select a payment type" at bounding box center [816, 375] width 210 height 31
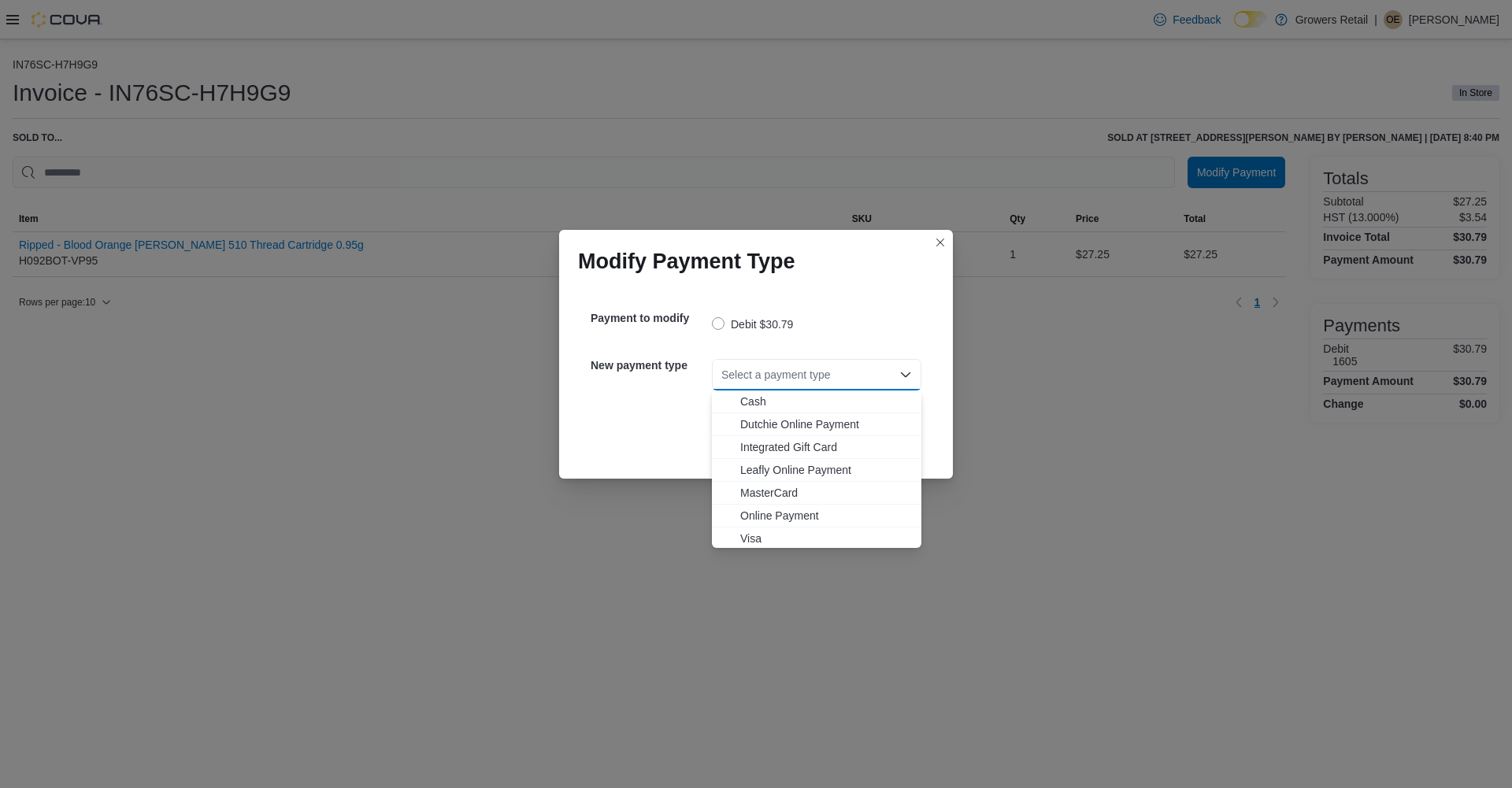
click at [752, 542] on span "Visa" at bounding box center [826, 539] width 172 height 16
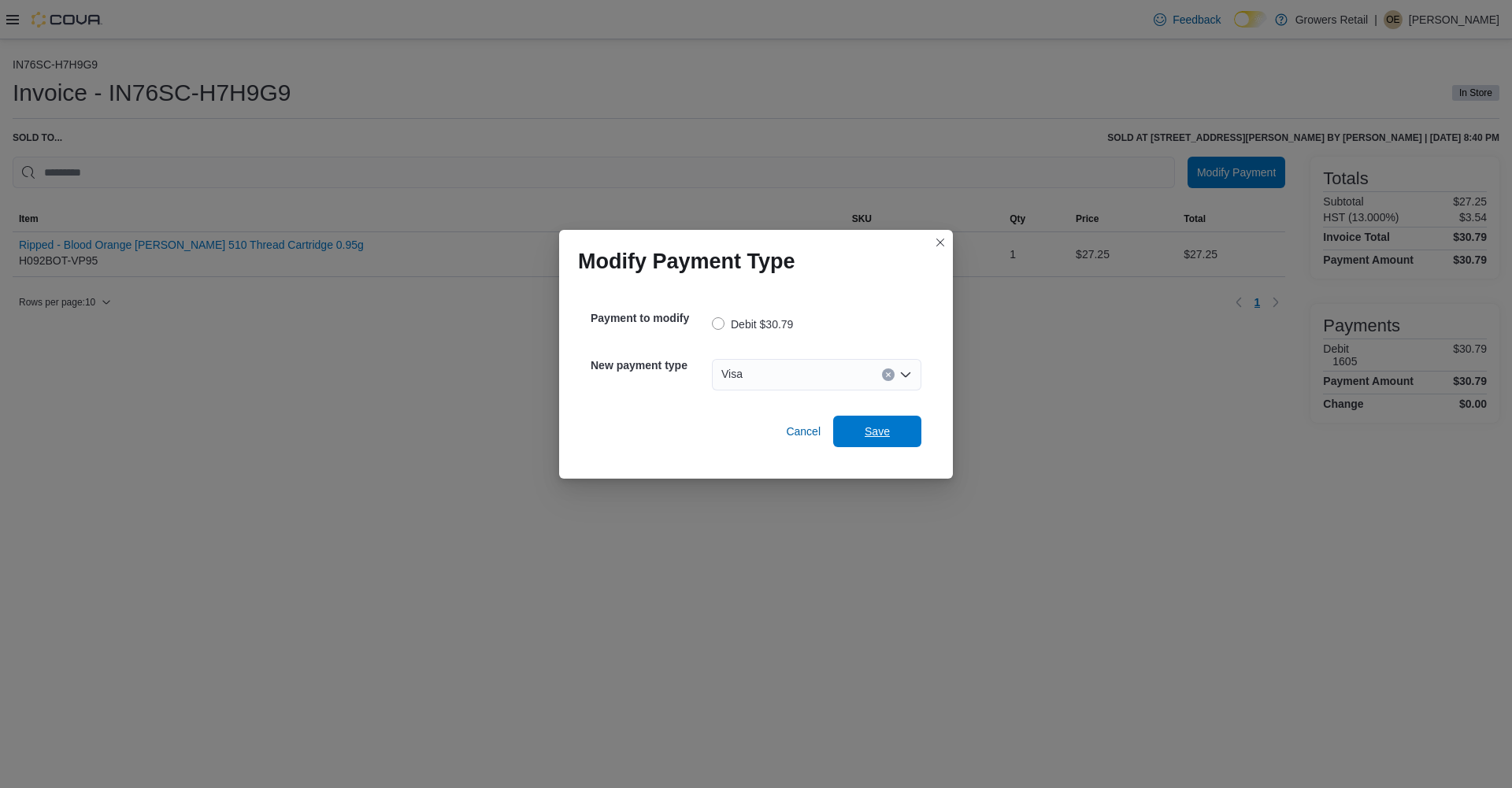
drag, startPoint x: 869, startPoint y: 446, endPoint x: 882, endPoint y: 383, distance: 64.3
click at [876, 429] on span "Save" at bounding box center [877, 432] width 69 height 31
click at [760, 377] on div "Select a payment type" at bounding box center [816, 375] width 210 height 31
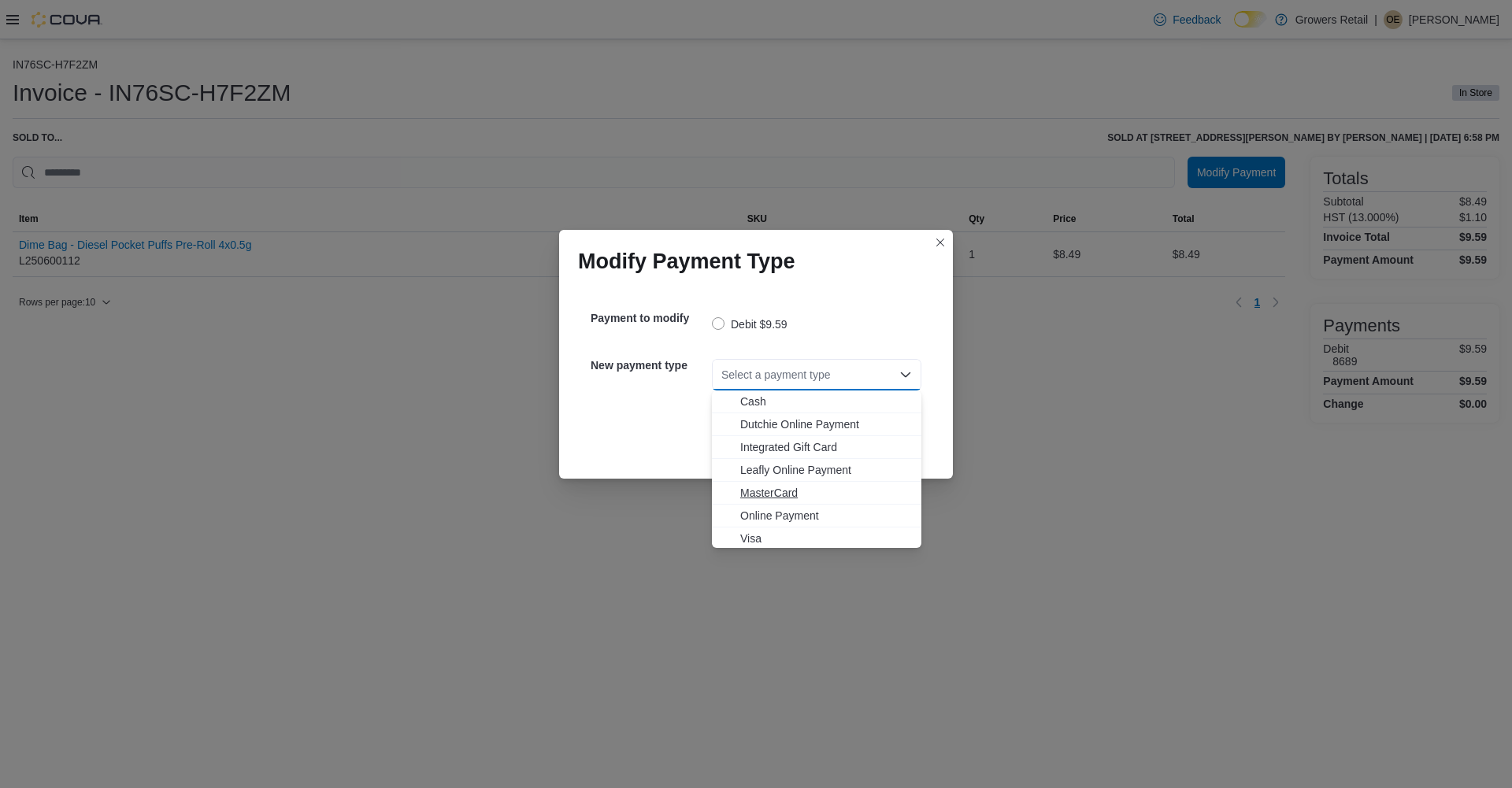
click at [763, 491] on span "MasterCard" at bounding box center [826, 493] width 172 height 16
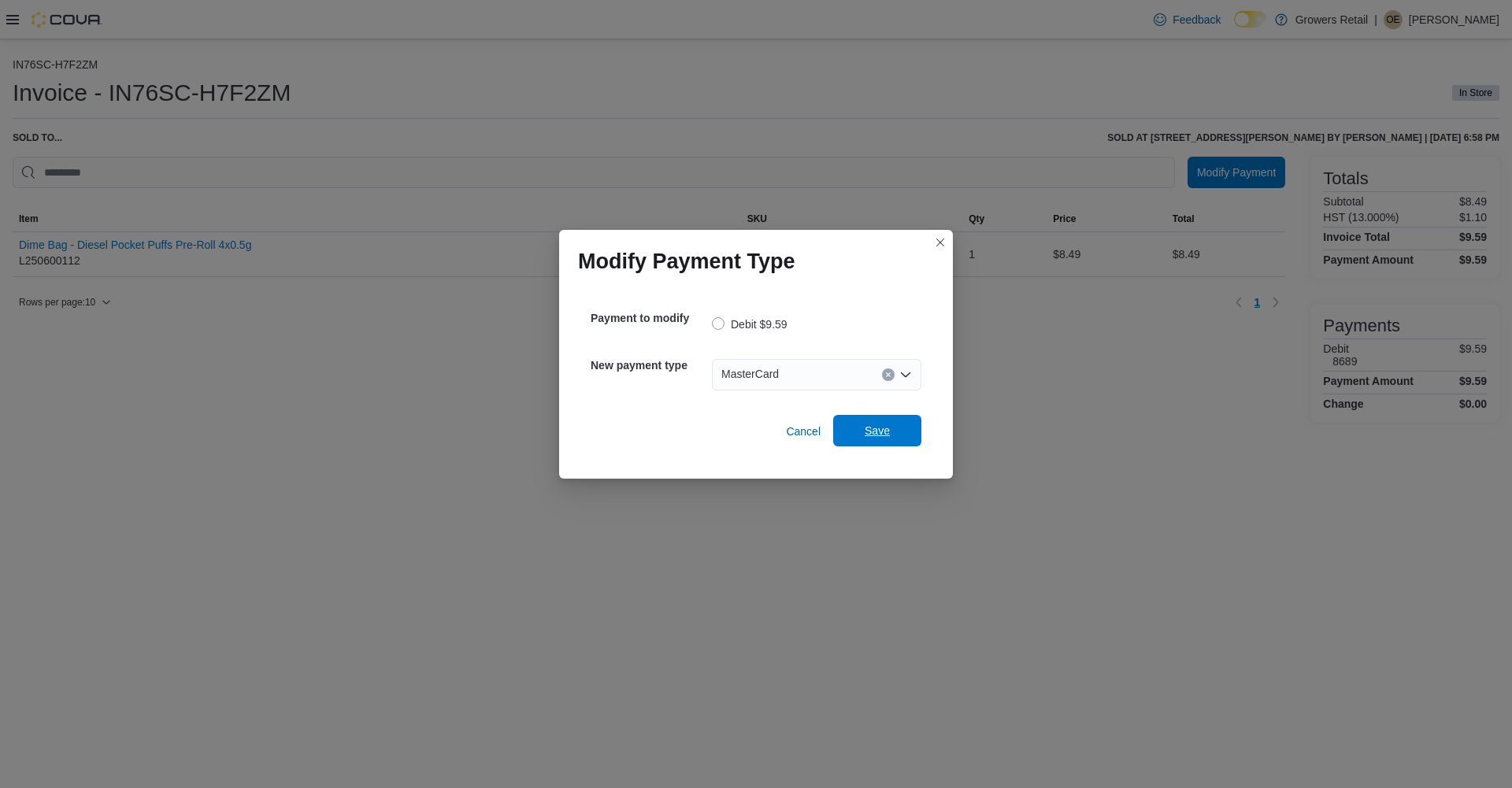
click at [880, 430] on span "Save" at bounding box center [877, 431] width 26 height 16
click at [749, 367] on div "Select a payment type" at bounding box center [816, 375] width 210 height 31
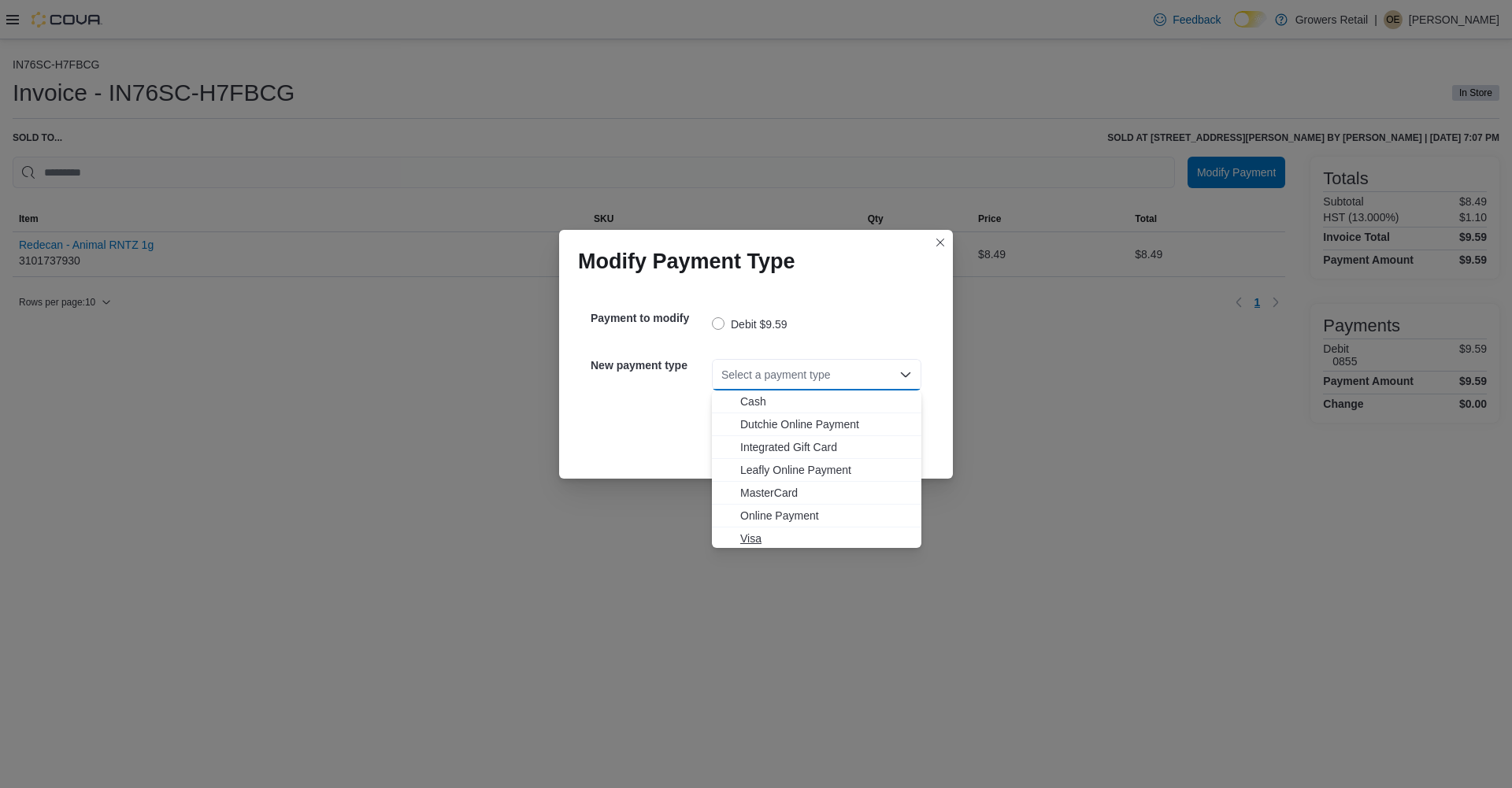
click at [747, 542] on span "Visa" at bounding box center [826, 539] width 172 height 16
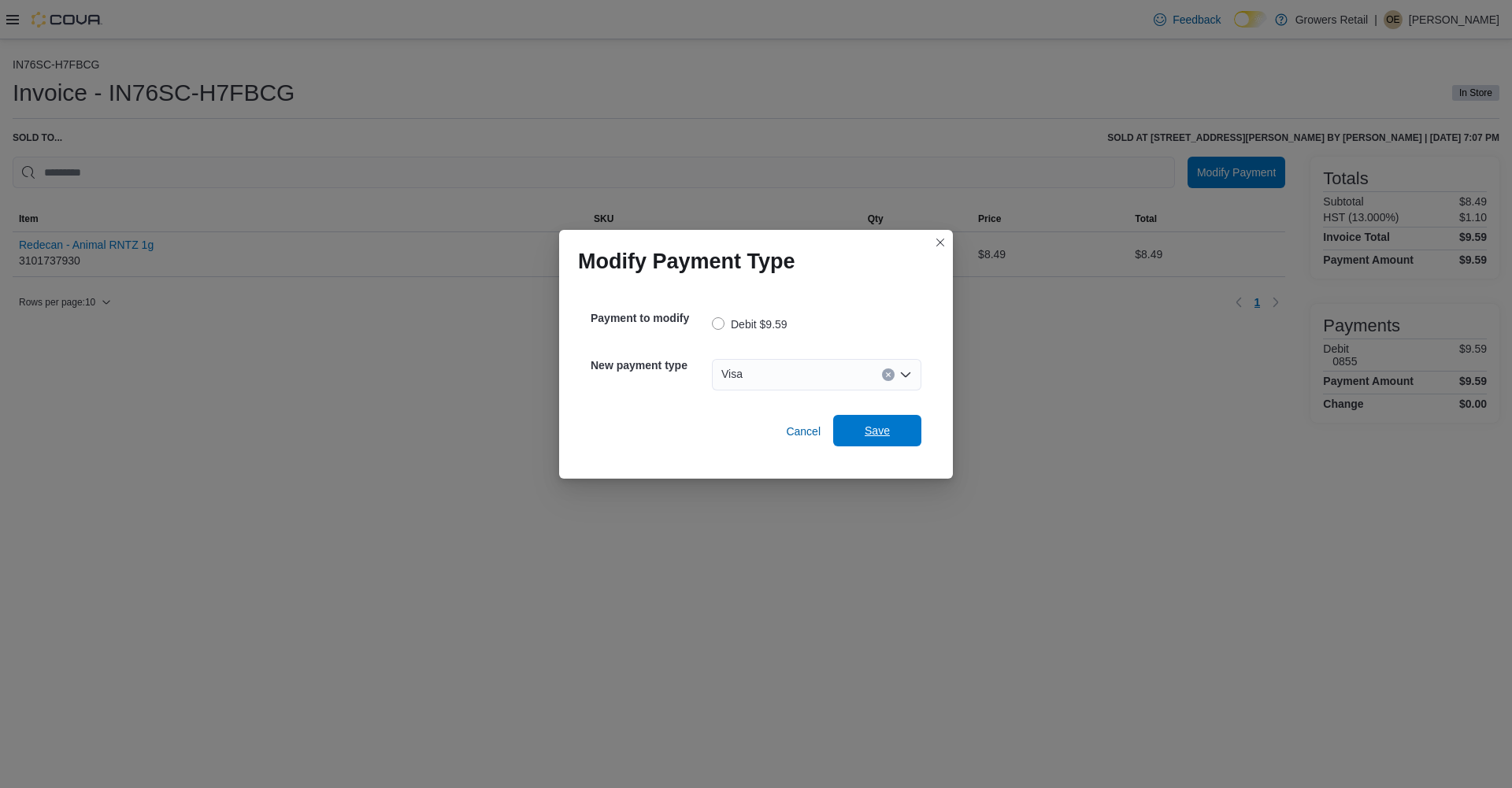
click at [890, 437] on span "Save" at bounding box center [877, 431] width 69 height 31
click at [757, 377] on div "Select a payment type" at bounding box center [816, 375] width 210 height 31
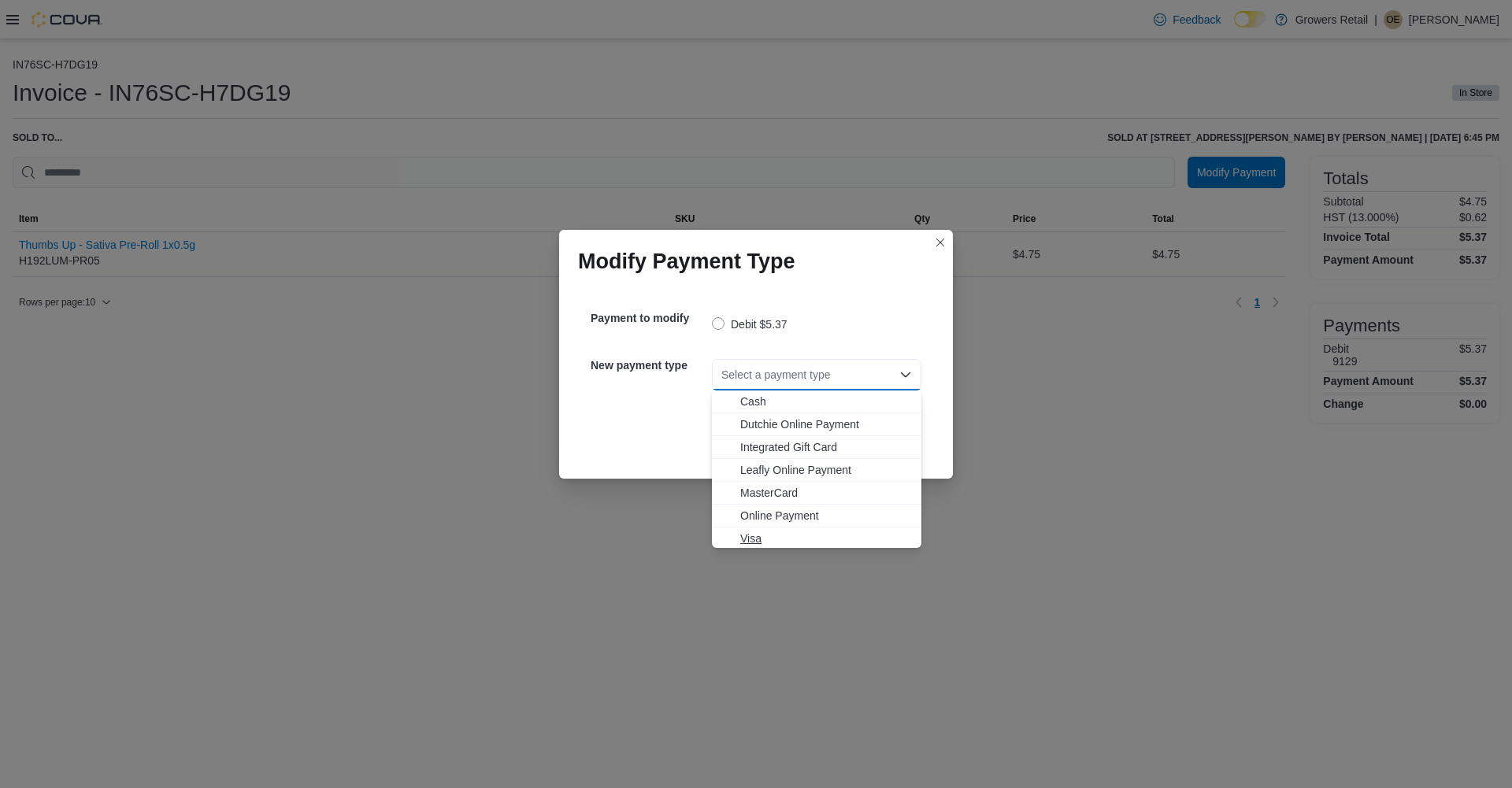
click at [763, 542] on span "Visa" at bounding box center [826, 539] width 172 height 16
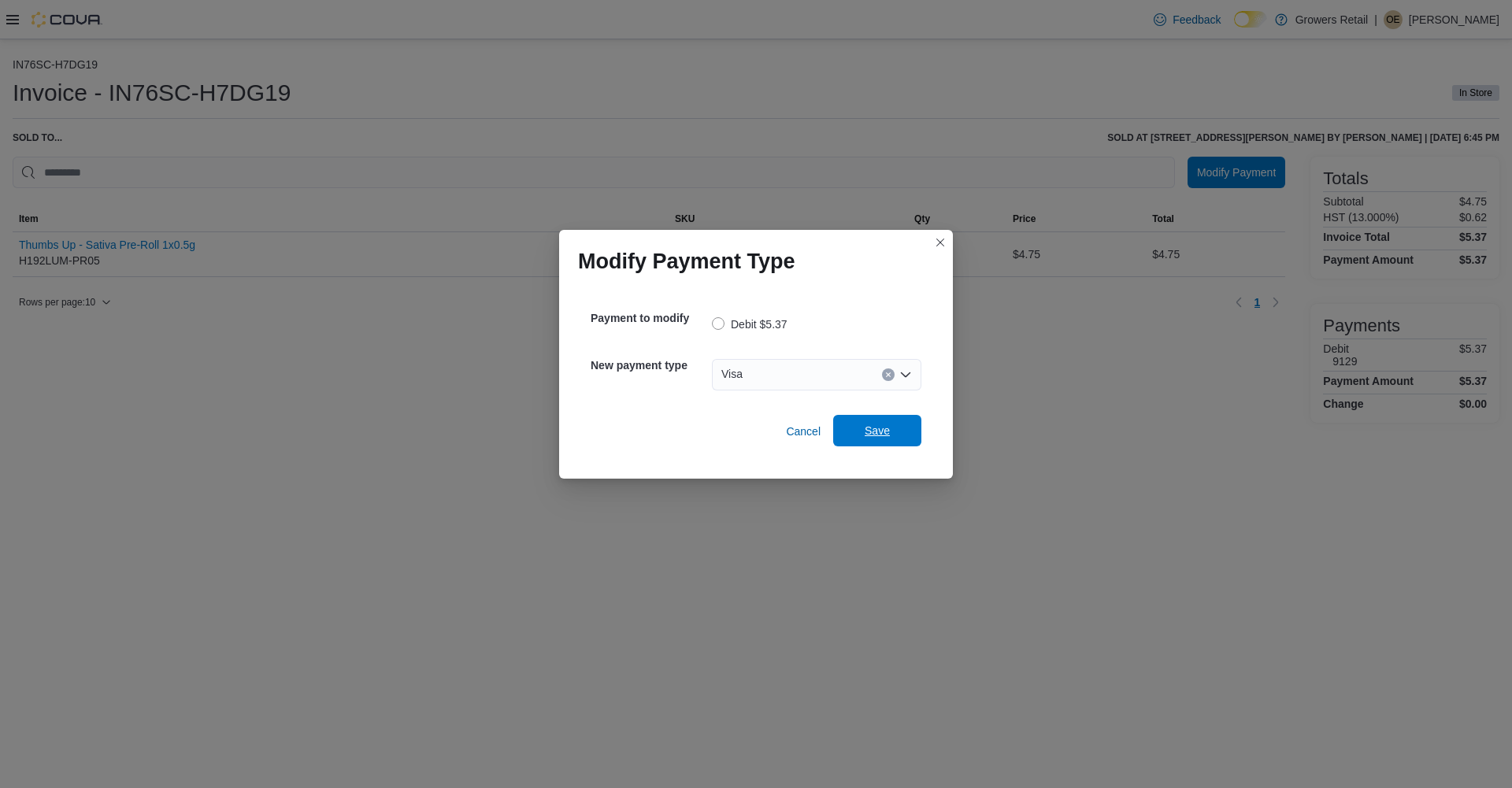
click at [877, 436] on span "Save" at bounding box center [877, 431] width 26 height 16
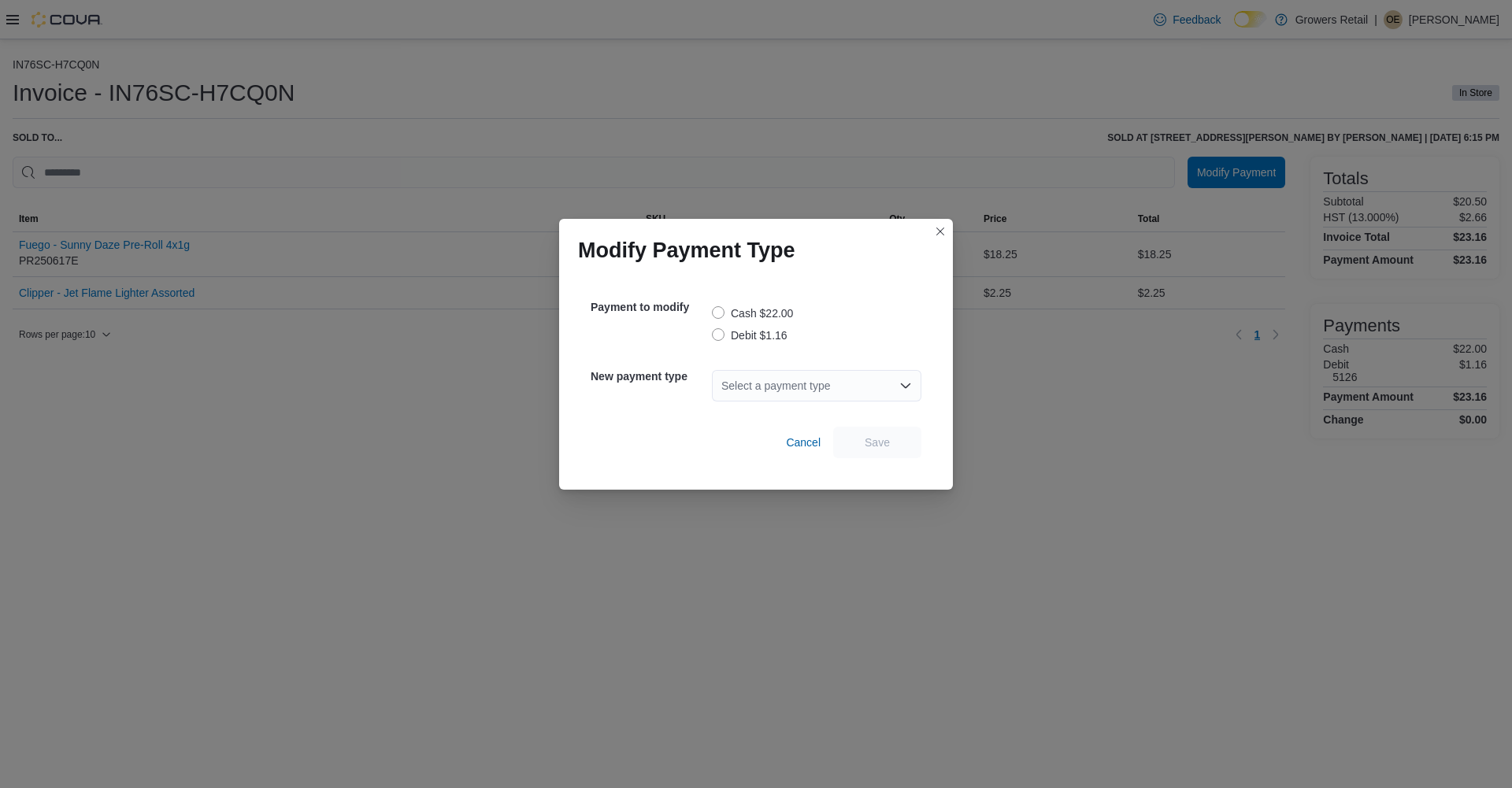
click at [729, 336] on label "Debit $1.16" at bounding box center [750, 334] width 76 height 19
click at [752, 377] on div "Select a payment type" at bounding box center [816, 386] width 210 height 31
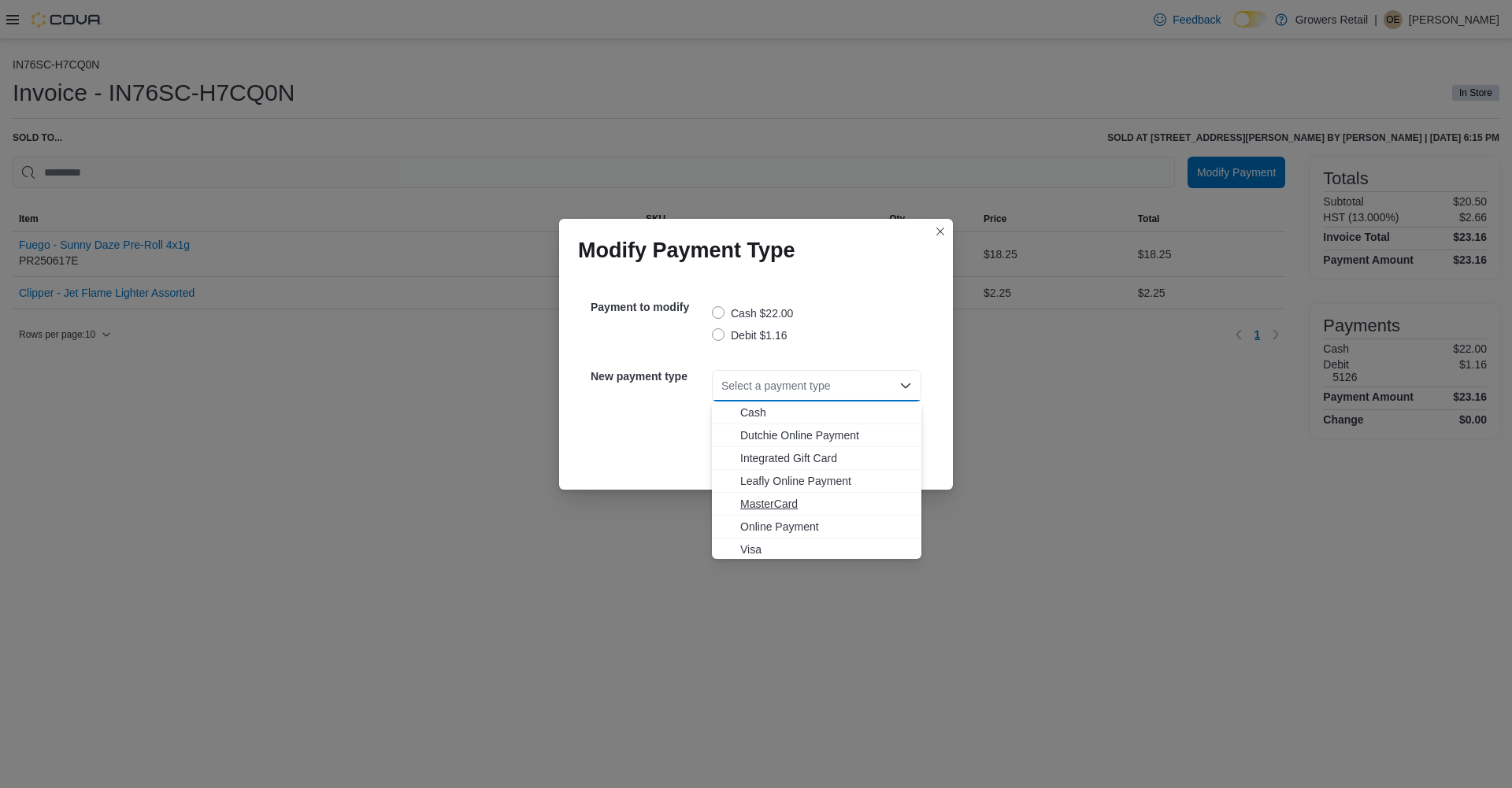
click at [756, 507] on span "MasterCard" at bounding box center [826, 504] width 172 height 16
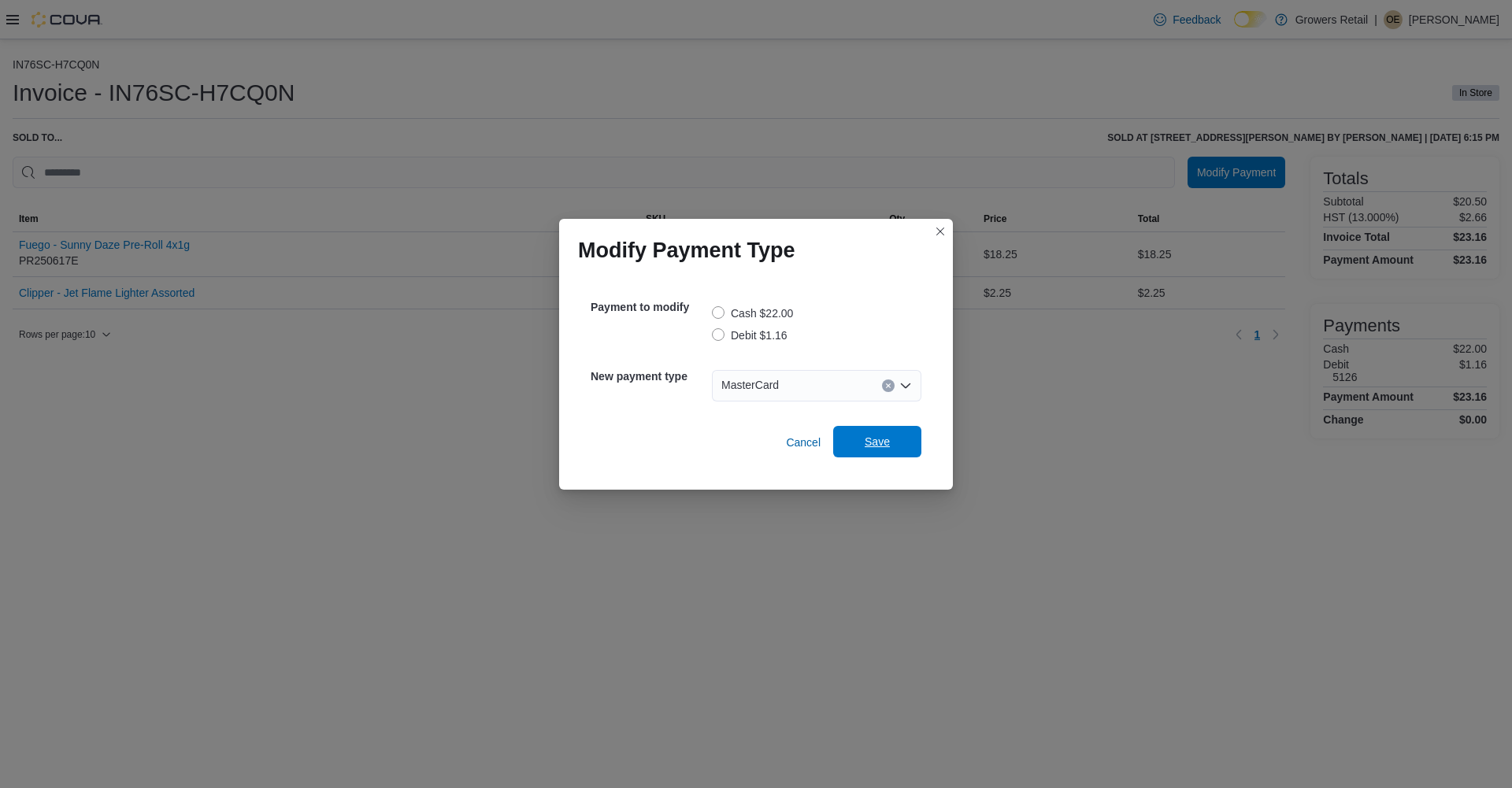
click at [876, 443] on span "Save" at bounding box center [877, 442] width 26 height 16
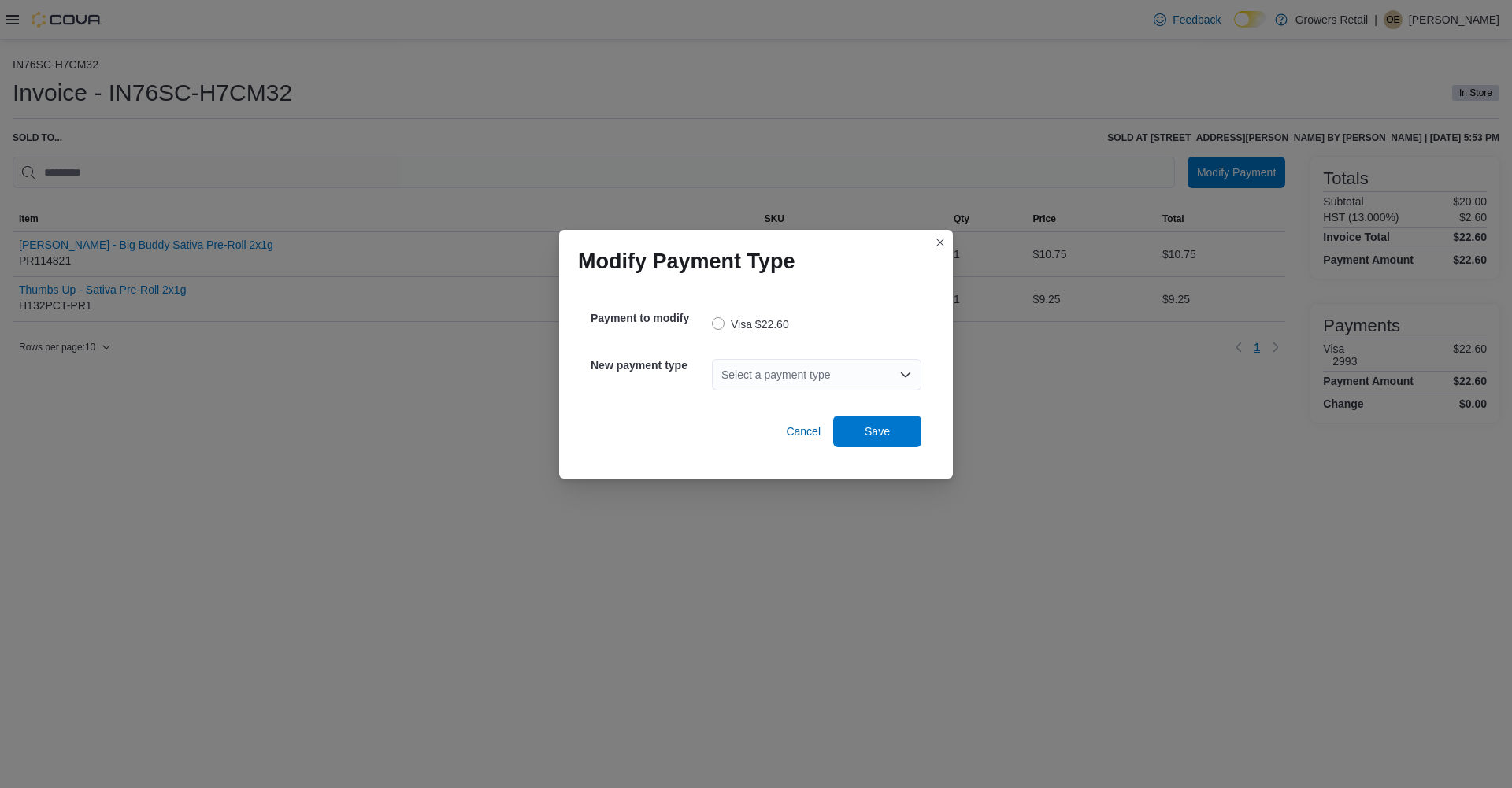
click at [746, 370] on div "Select a payment type" at bounding box center [816, 375] width 210 height 31
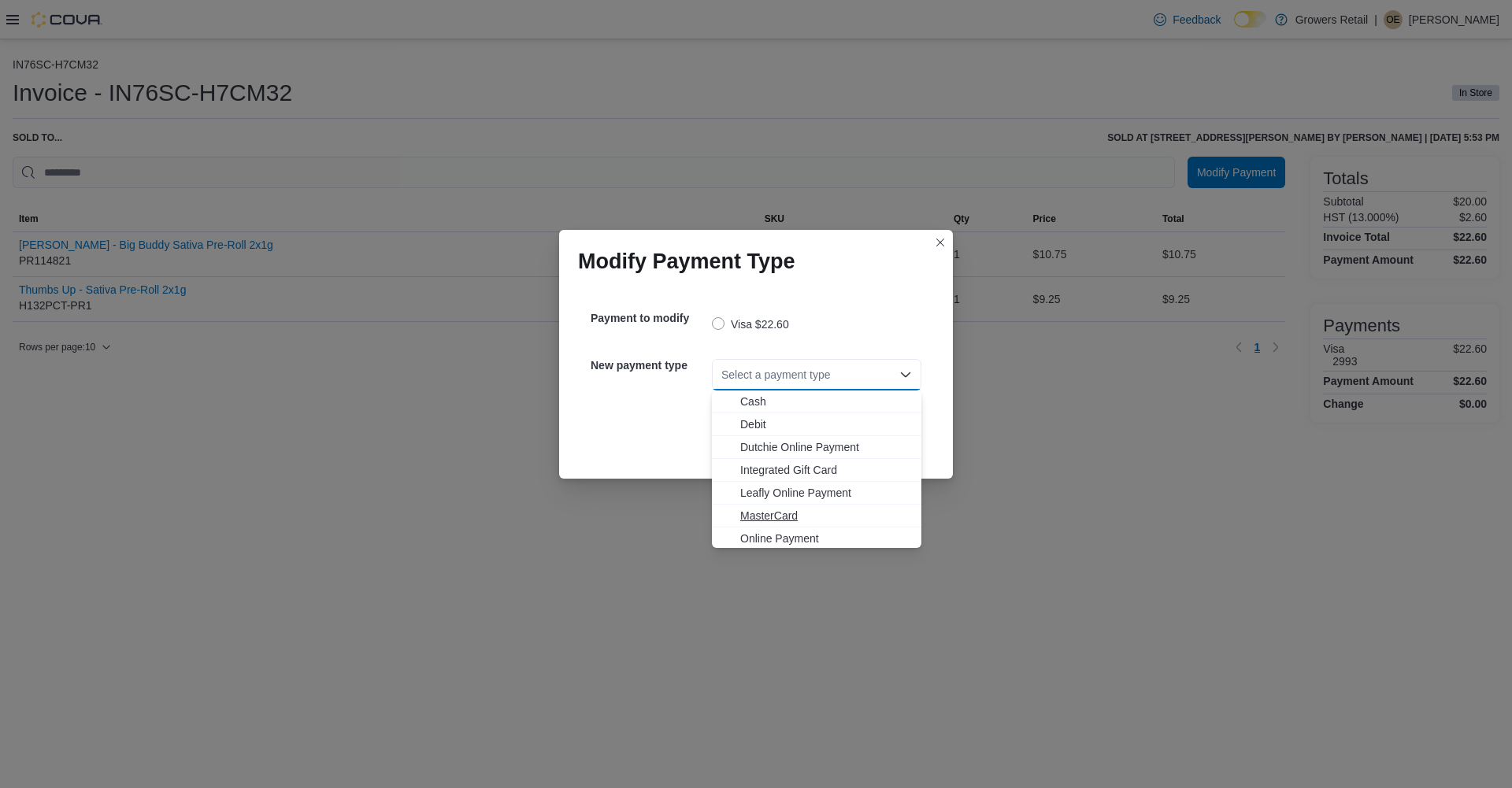
click at [755, 516] on span "MasterCard" at bounding box center [826, 515] width 172 height 16
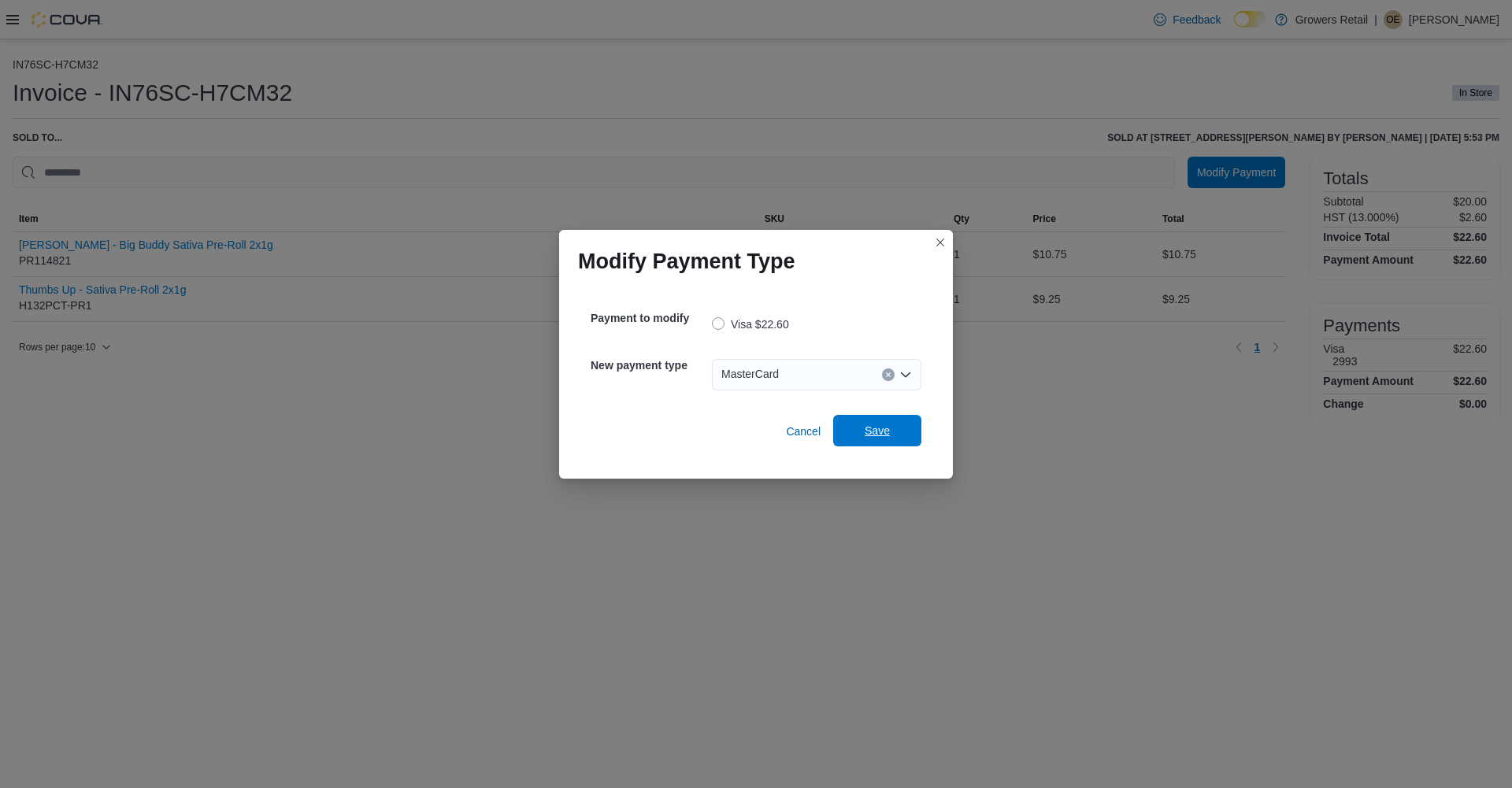
click at [891, 429] on span "Save" at bounding box center [877, 431] width 69 height 31
click at [790, 374] on div "Select a payment type" at bounding box center [816, 375] width 210 height 31
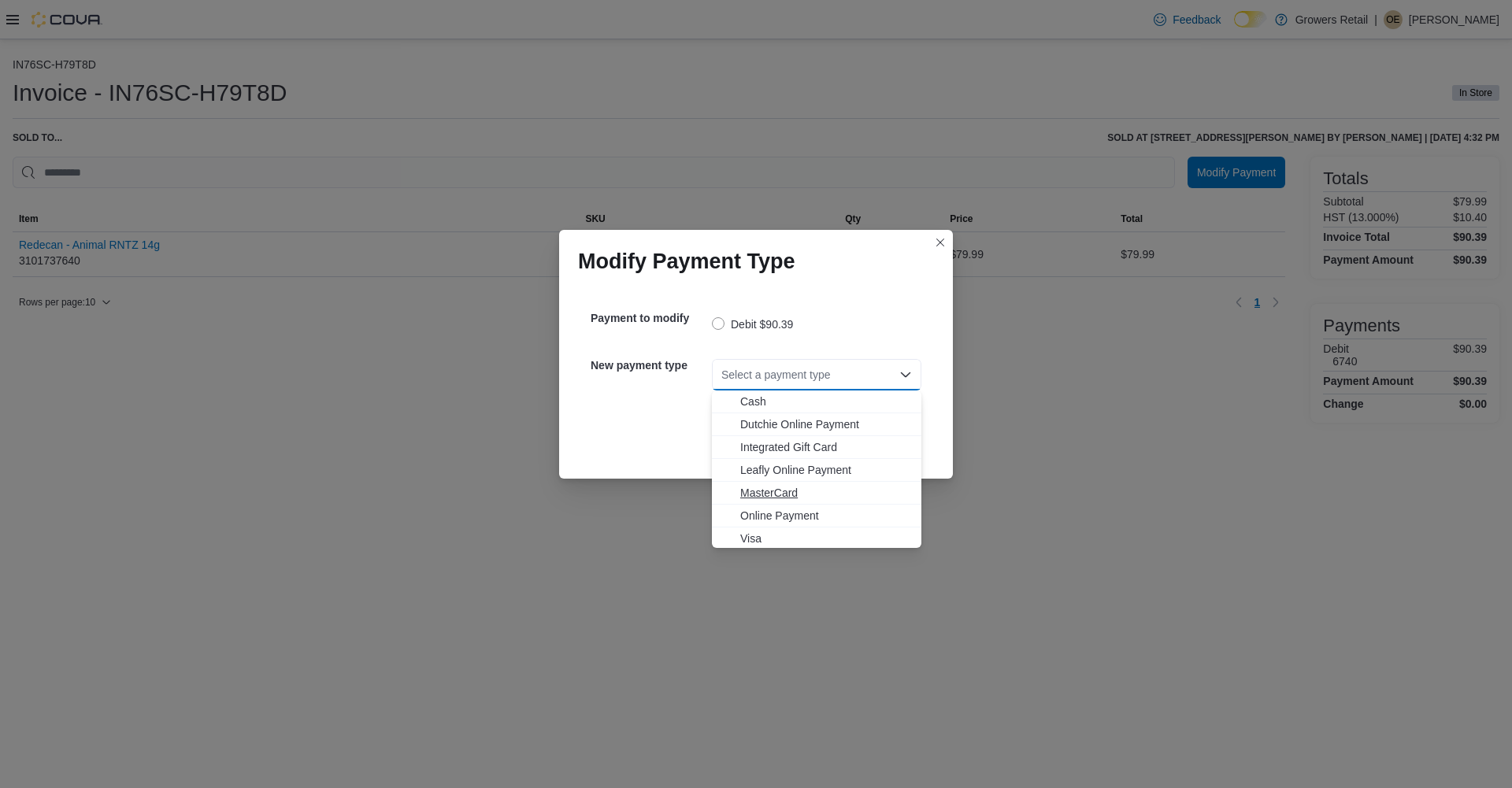
click at [775, 492] on span "MasterCard" at bounding box center [826, 493] width 172 height 16
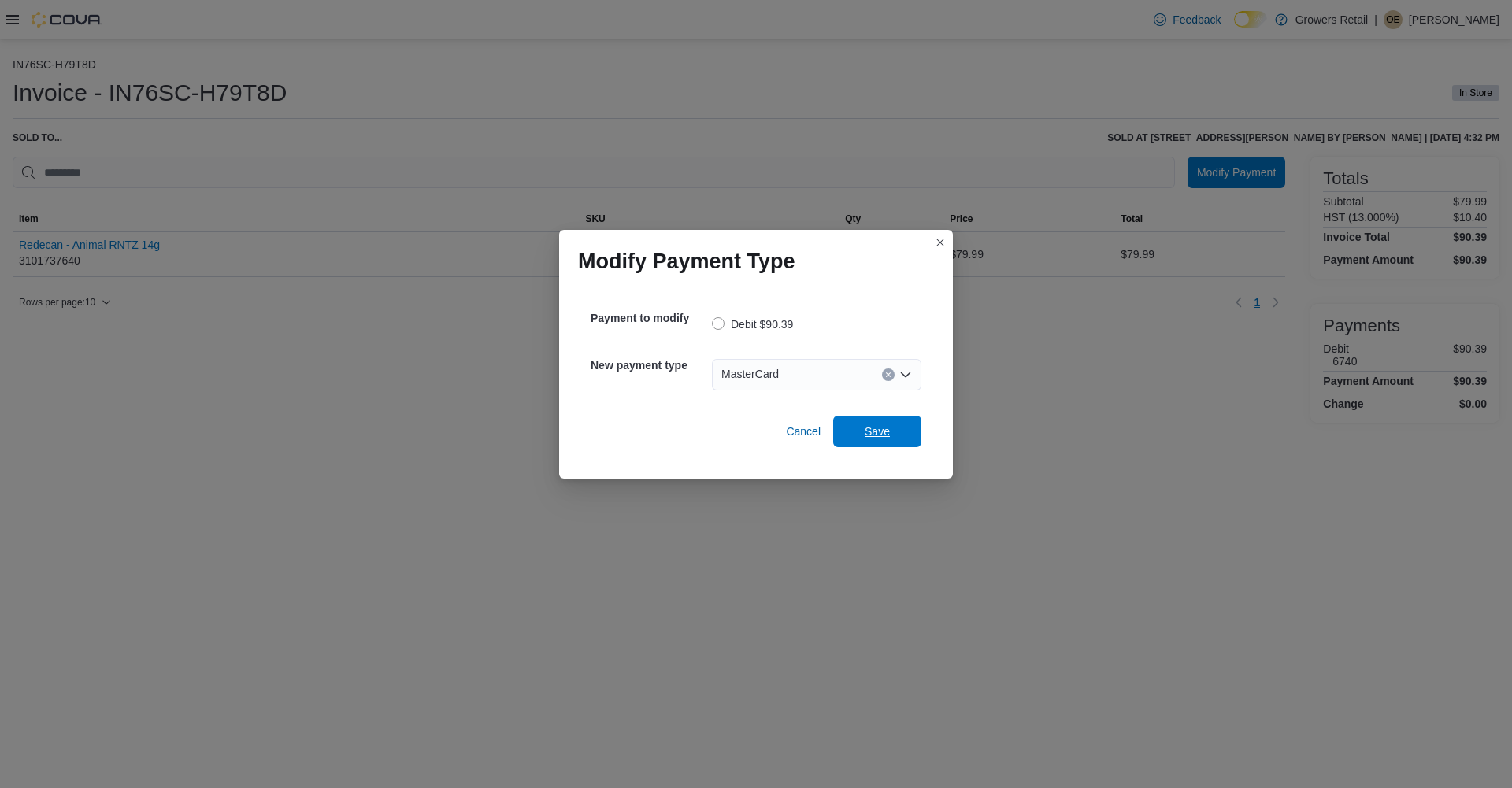
drag, startPoint x: 875, startPoint y: 434, endPoint x: 888, endPoint y: 384, distance: 51.7
click at [875, 429] on span "Save" at bounding box center [877, 432] width 26 height 16
click at [782, 372] on div "Select a payment type" at bounding box center [816, 375] width 210 height 31
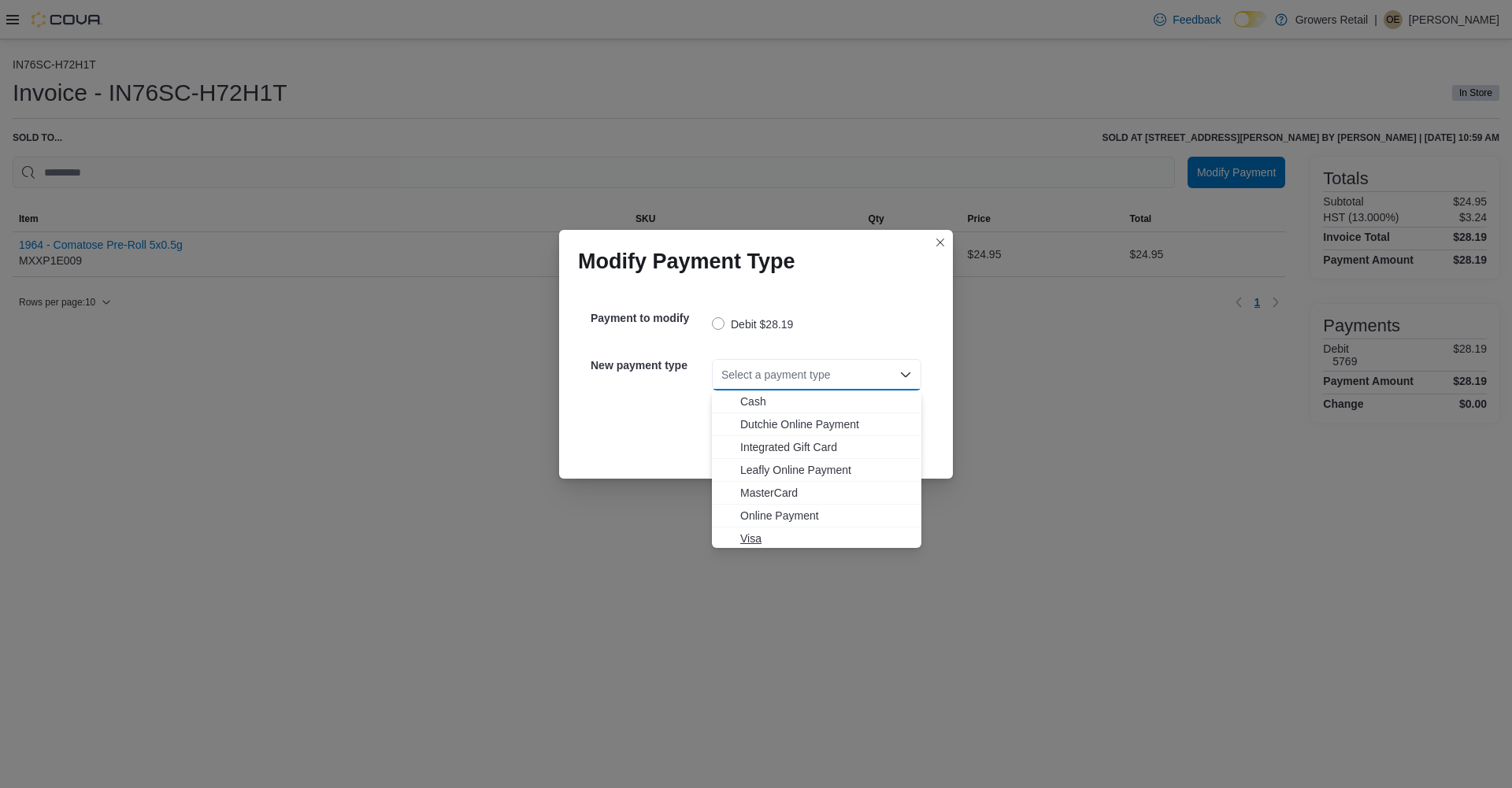
click at [749, 538] on span "Visa" at bounding box center [826, 539] width 172 height 16
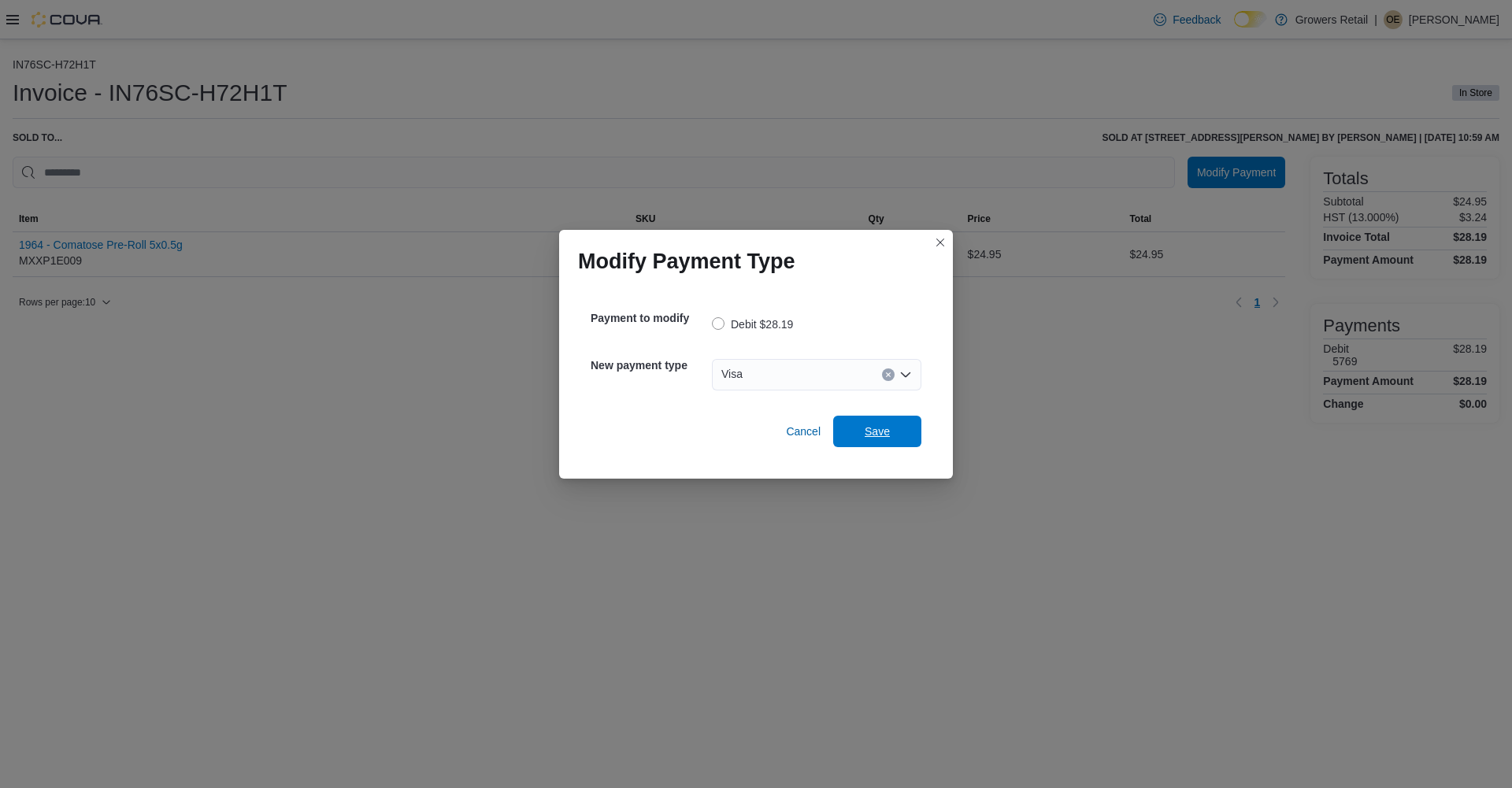
drag, startPoint x: 890, startPoint y: 428, endPoint x: 888, endPoint y: 410, distance: 18.1
click at [890, 419] on span "Save" at bounding box center [877, 432] width 69 height 31
click at [783, 369] on div "Select a payment type" at bounding box center [816, 375] width 210 height 31
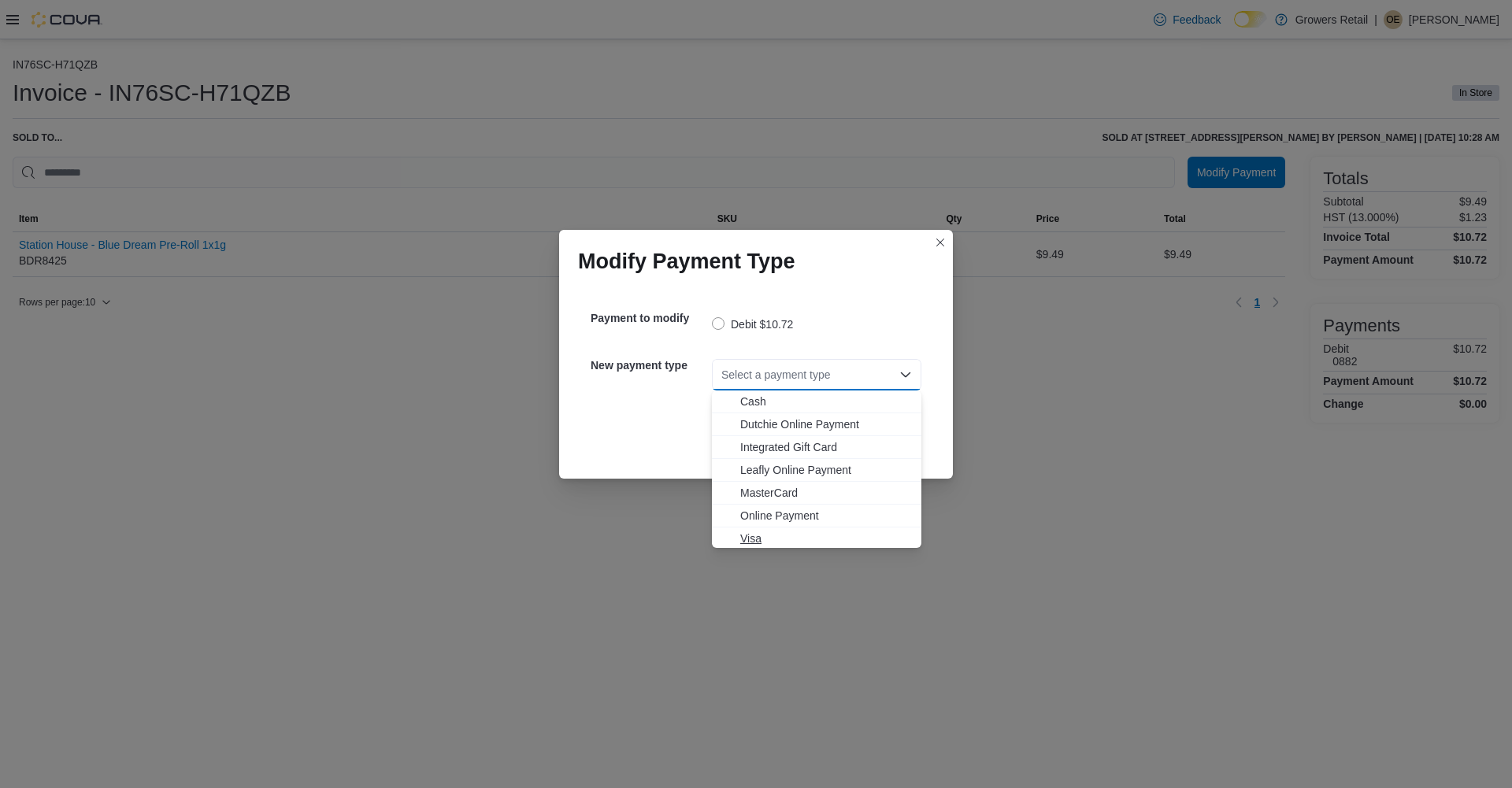
click at [757, 531] on span "Visa" at bounding box center [826, 539] width 172 height 16
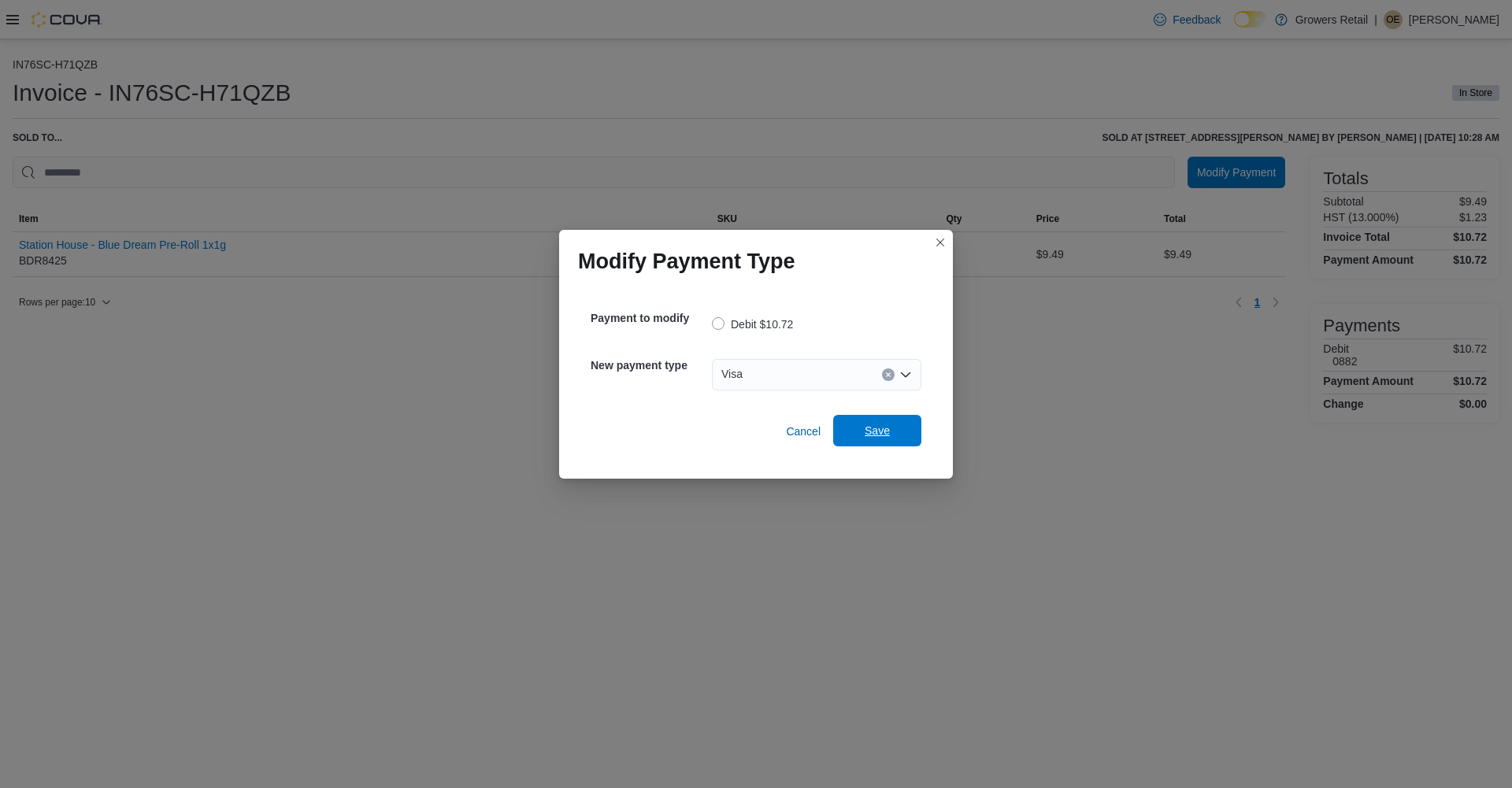
click at [876, 422] on span "Save" at bounding box center [877, 431] width 69 height 31
click at [858, 381] on div "Select a payment type" at bounding box center [816, 375] width 210 height 31
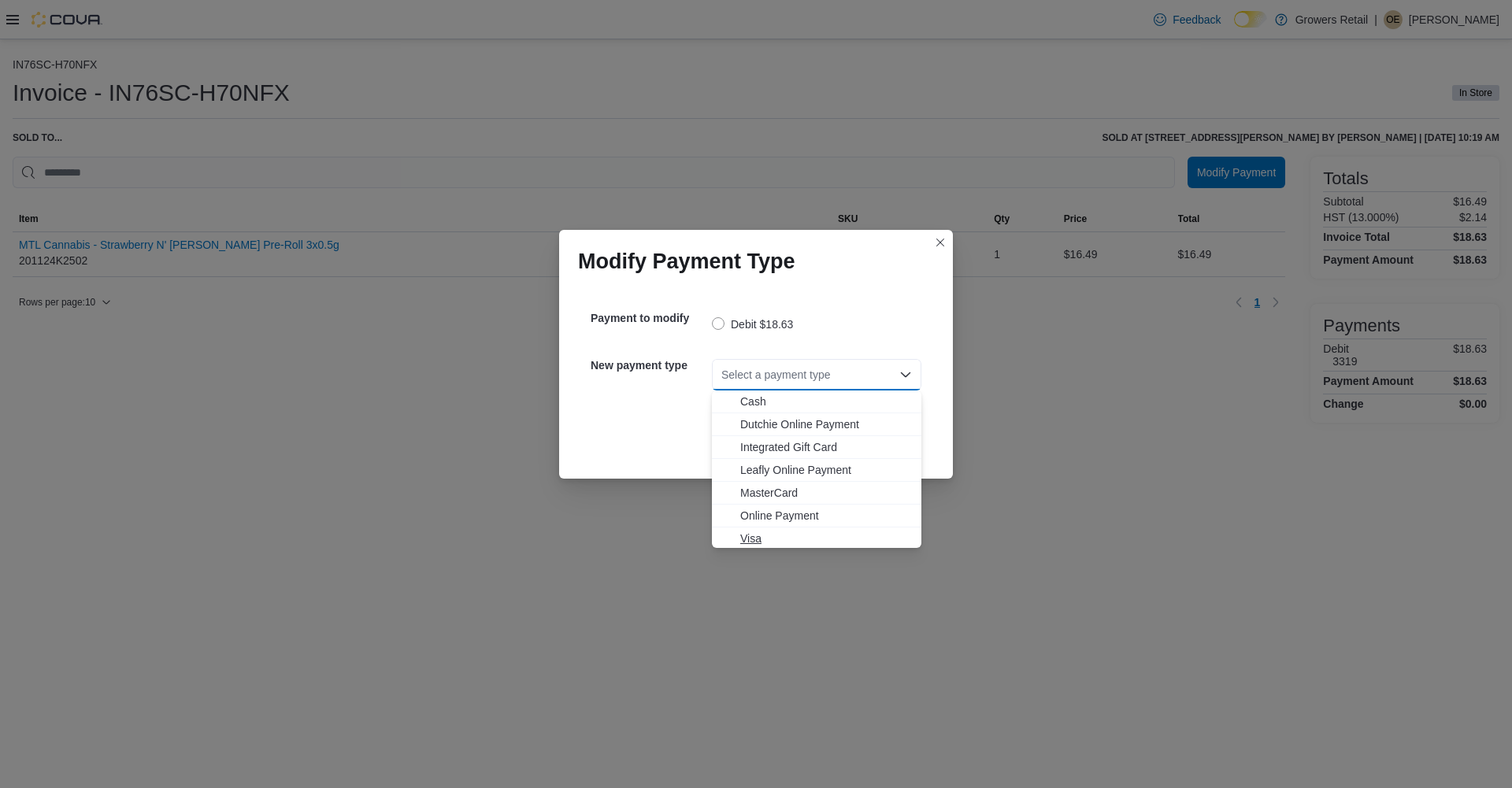
click at [754, 540] on span "Visa" at bounding box center [826, 539] width 172 height 16
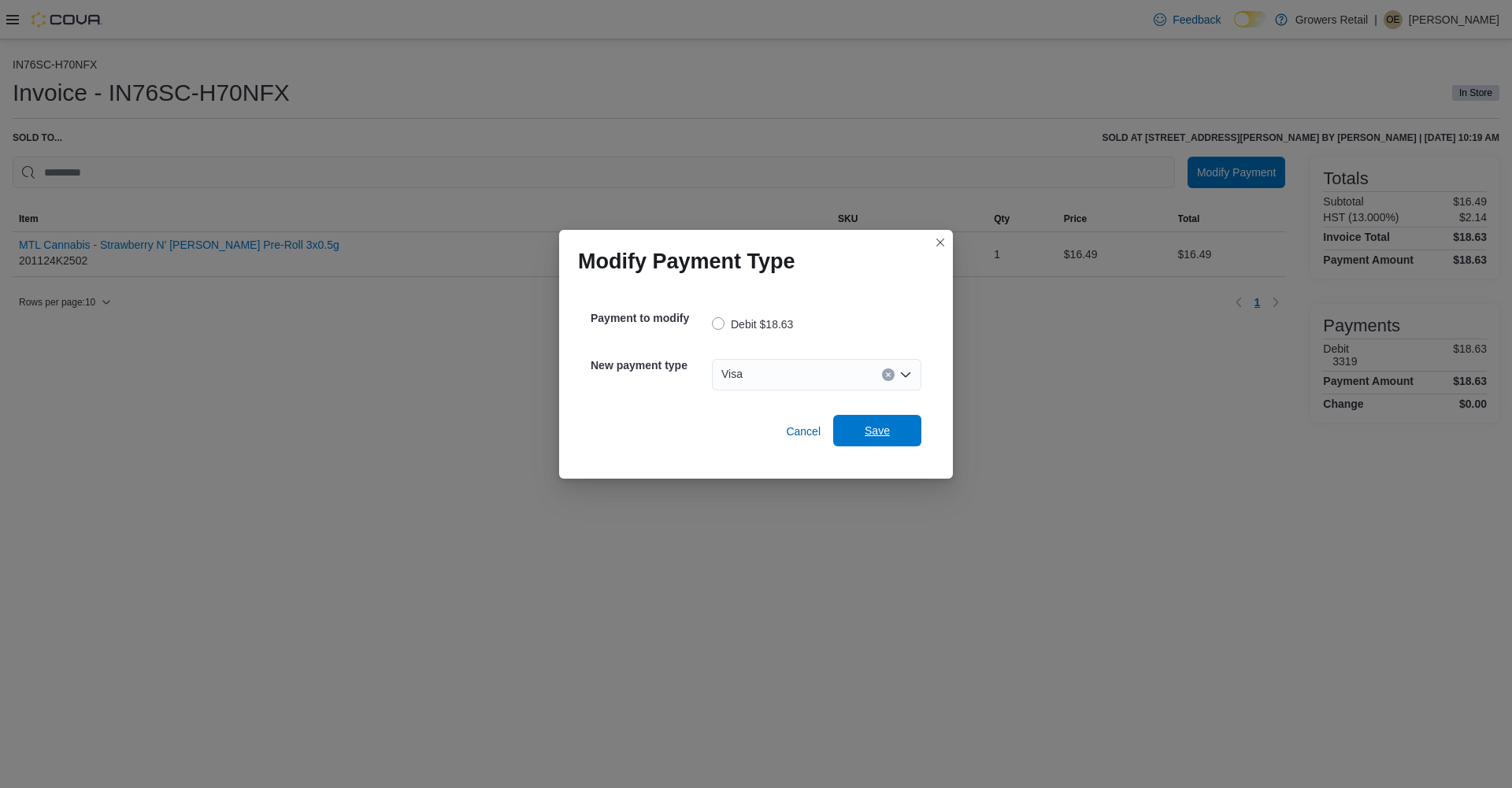
click at [870, 438] on span "Save" at bounding box center [877, 431] width 26 height 16
click at [760, 377] on div "Select a payment type" at bounding box center [816, 375] width 210 height 31
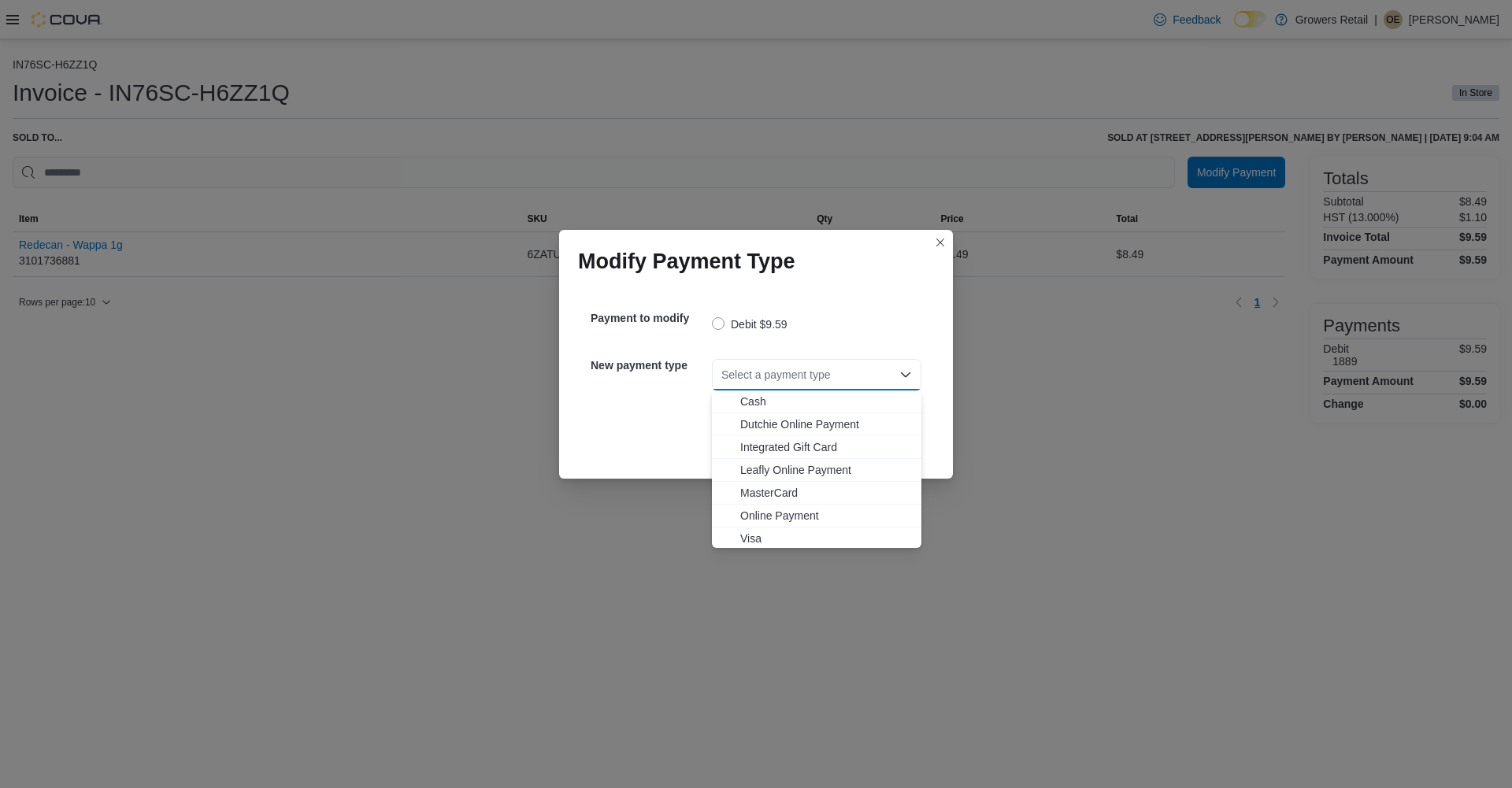
click at [749, 539] on span "Visa" at bounding box center [826, 539] width 172 height 16
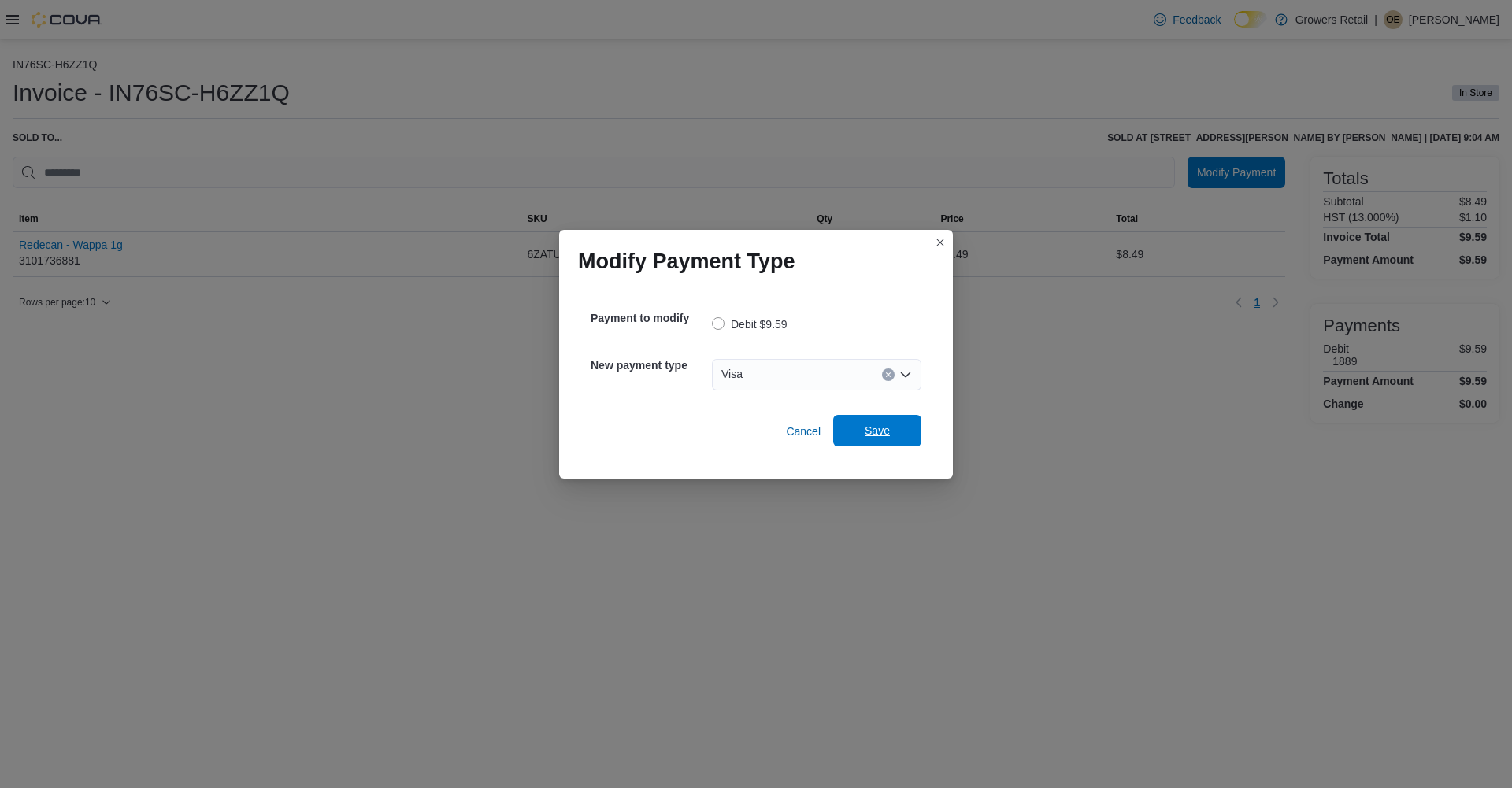
click at [894, 433] on span "Save" at bounding box center [877, 431] width 69 height 31
